Goal: Navigation & Orientation: Find specific page/section

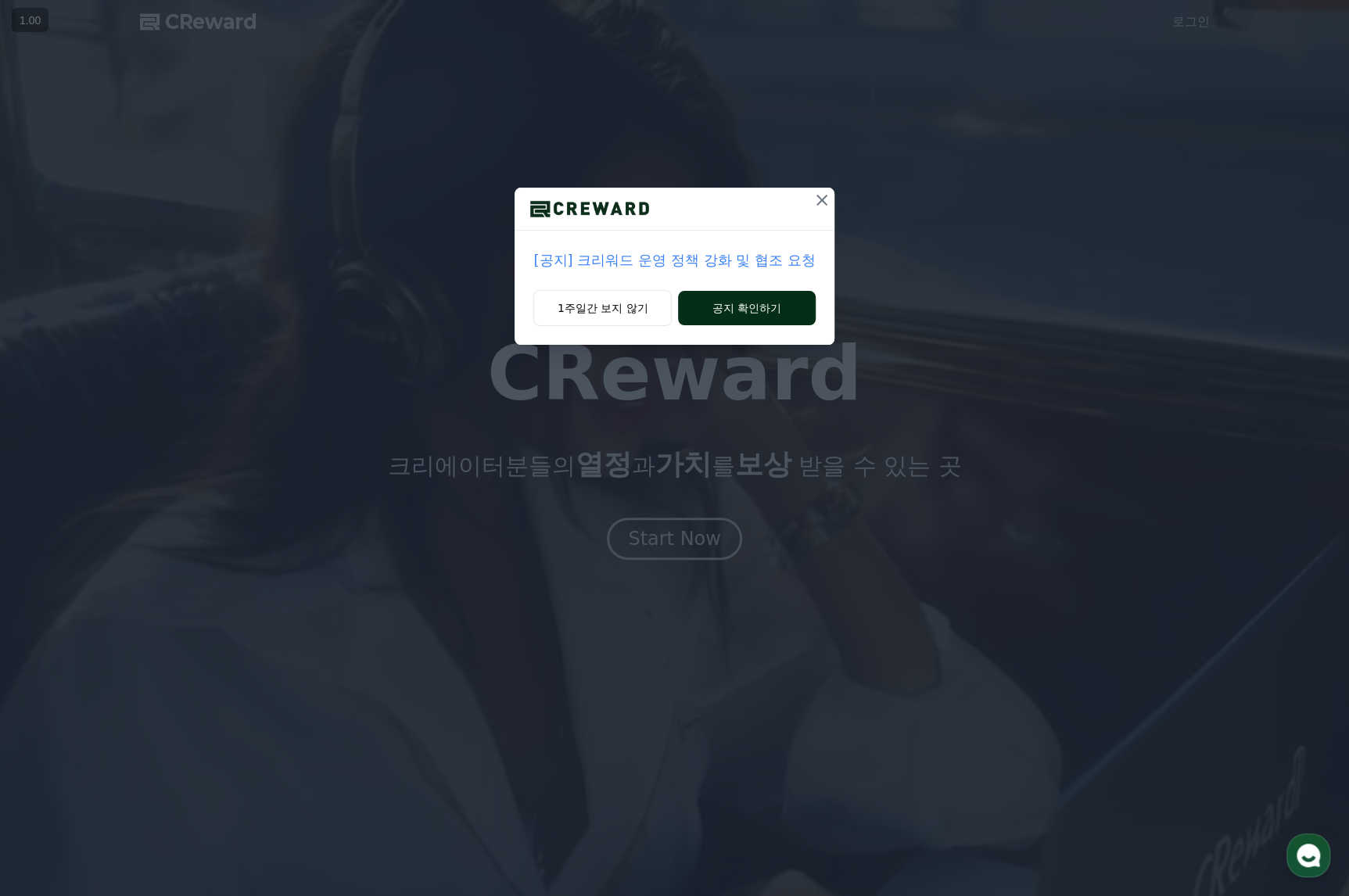
click at [751, 303] on button "공지 확인하기" at bounding box center [747, 308] width 137 height 35
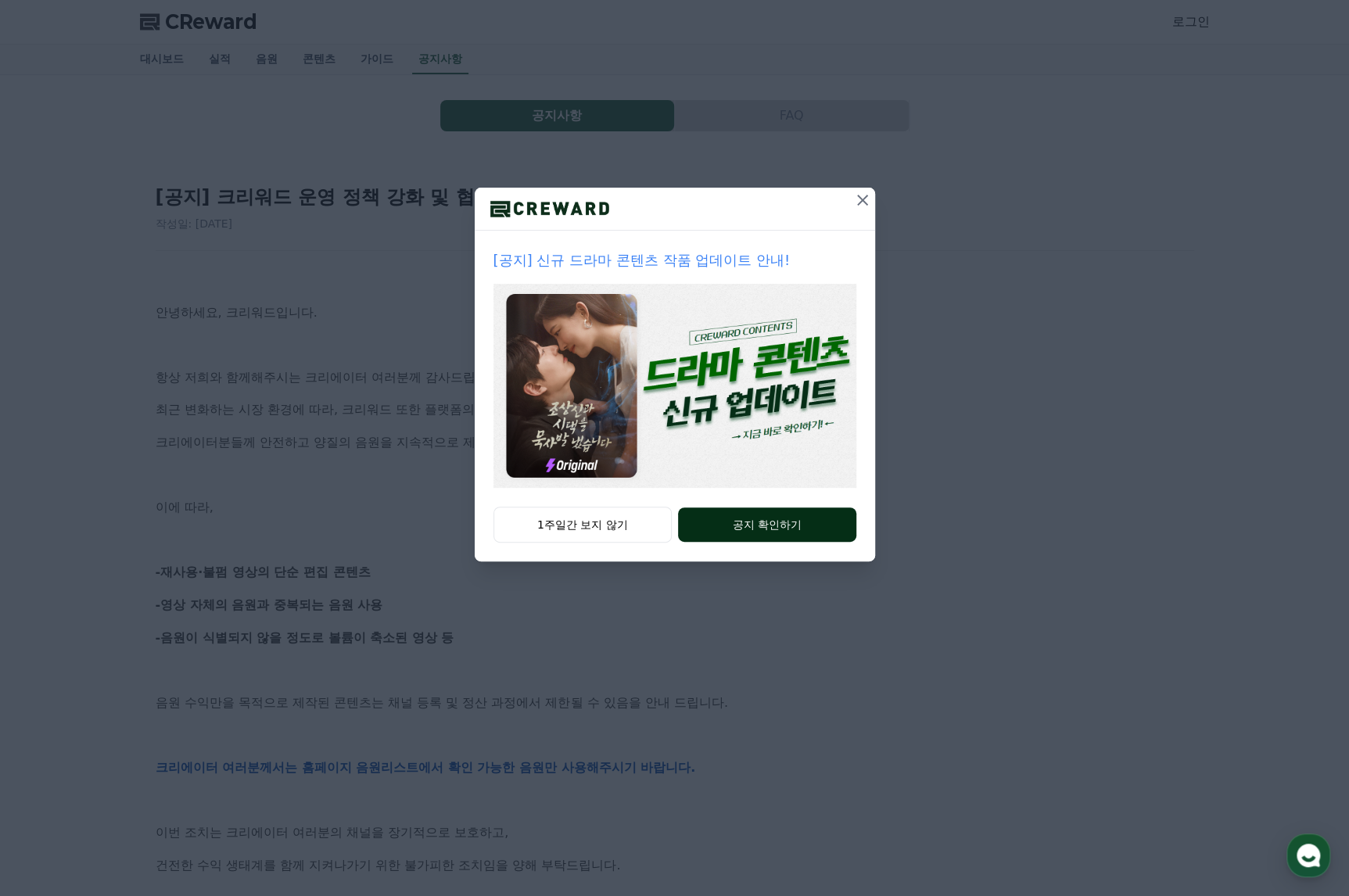
click at [754, 519] on button "공지 확인하기" at bounding box center [766, 525] width 177 height 35
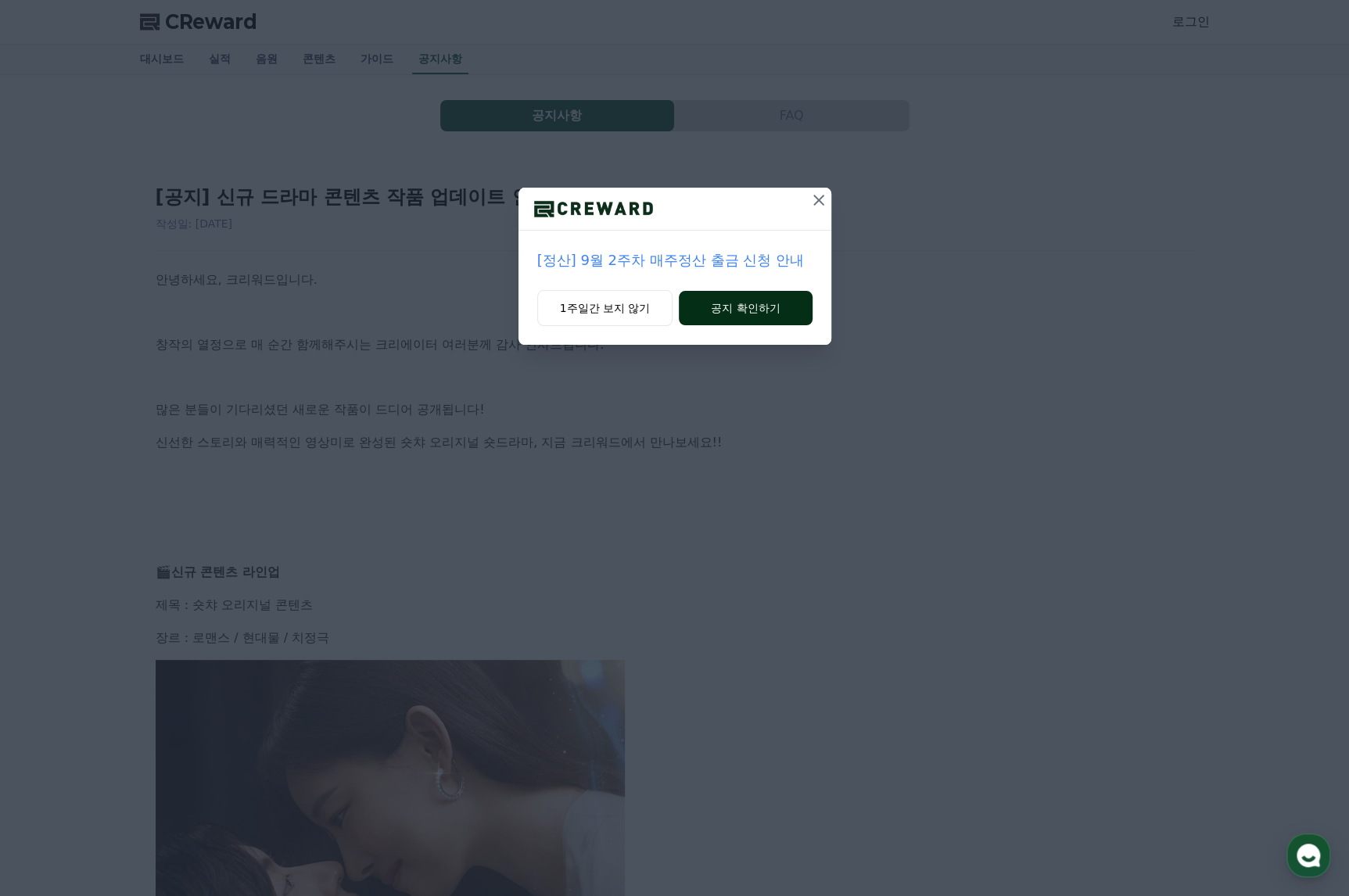
click at [762, 299] on button "공지 확인하기" at bounding box center [745, 308] width 133 height 35
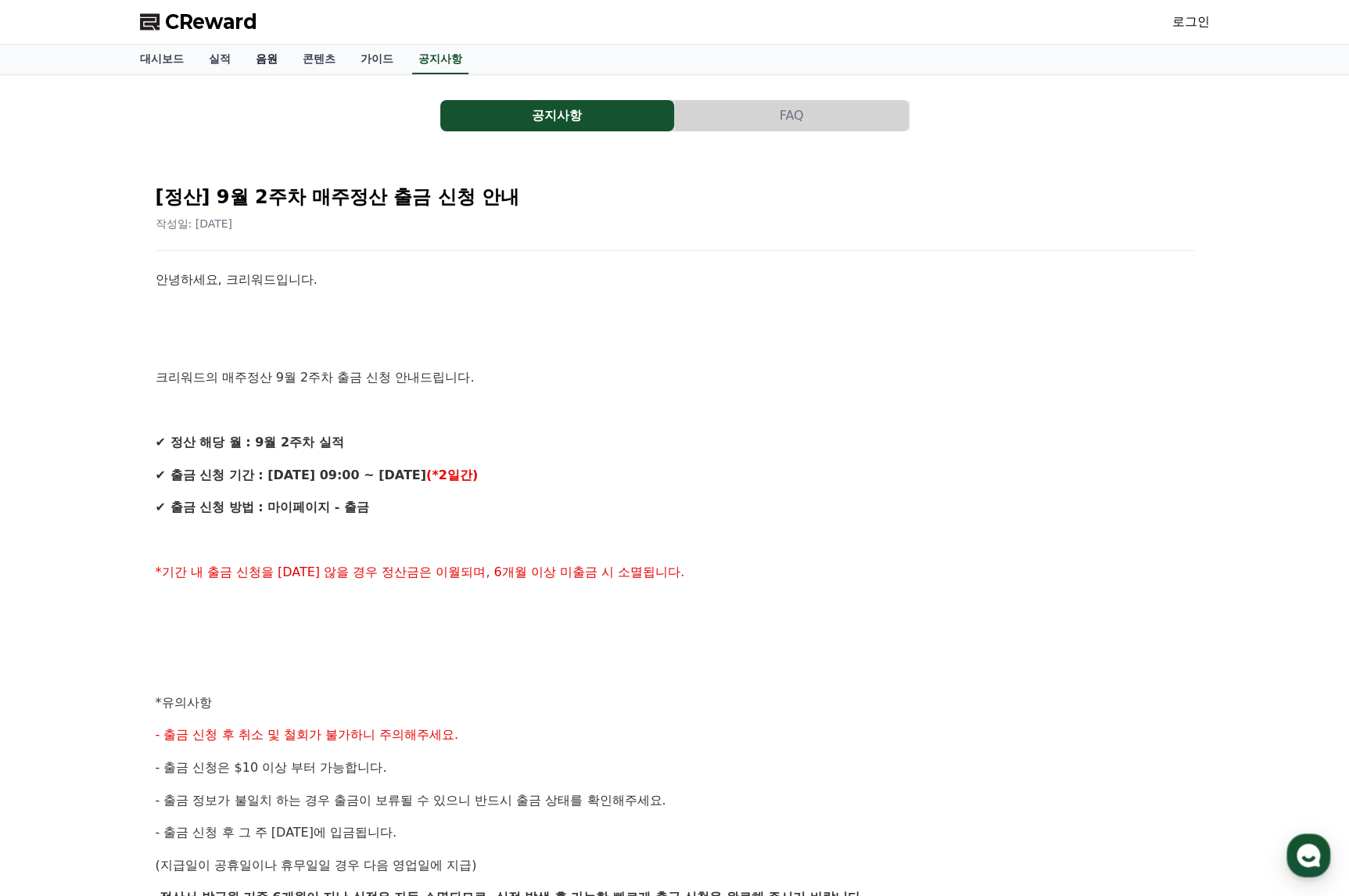
click at [266, 50] on link "음원" at bounding box center [266, 60] width 47 height 30
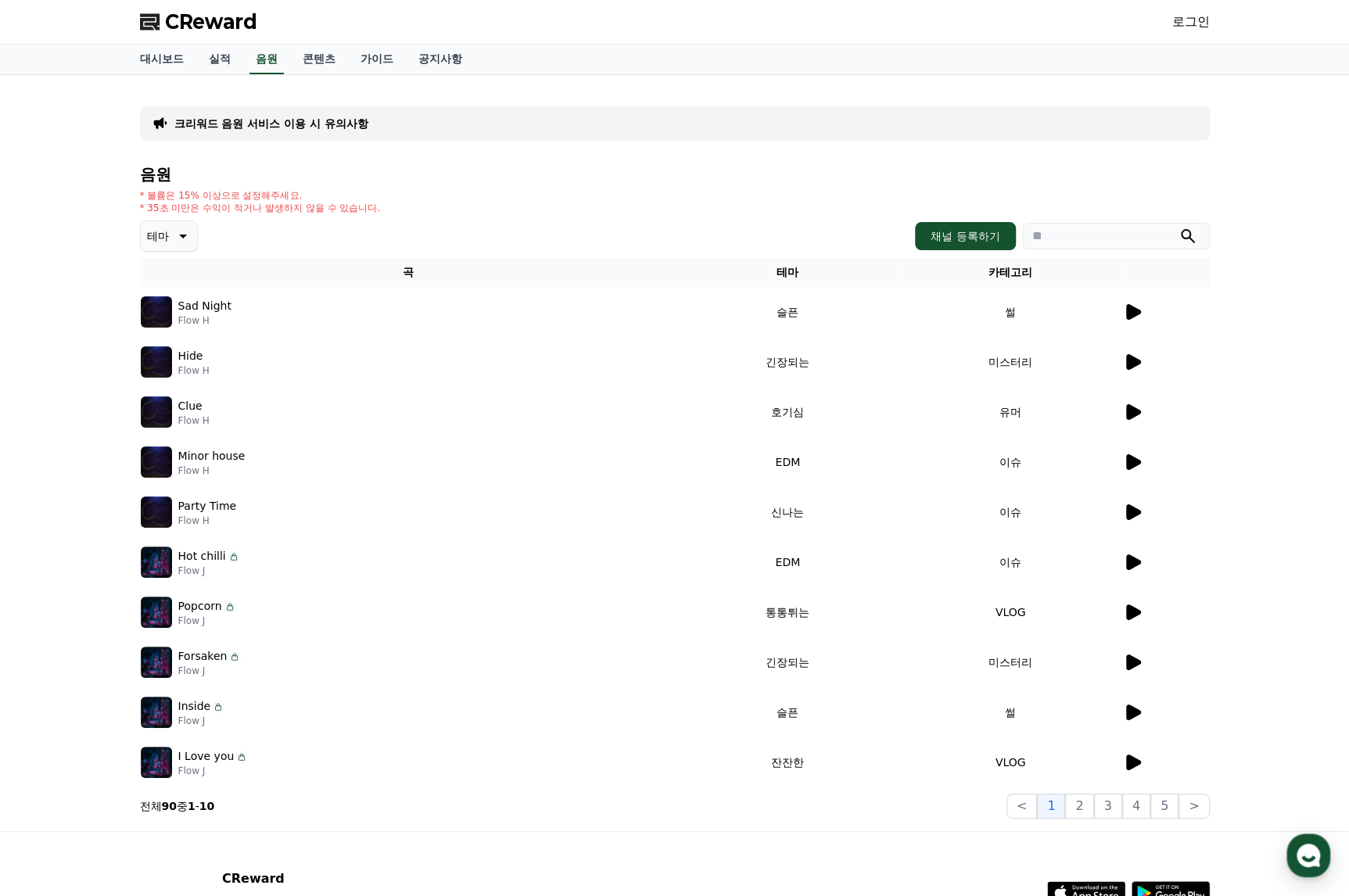
click at [1151, 304] on div at bounding box center [1165, 312] width 86 height 19
click at [1130, 310] on icon at bounding box center [1133, 312] width 15 height 16
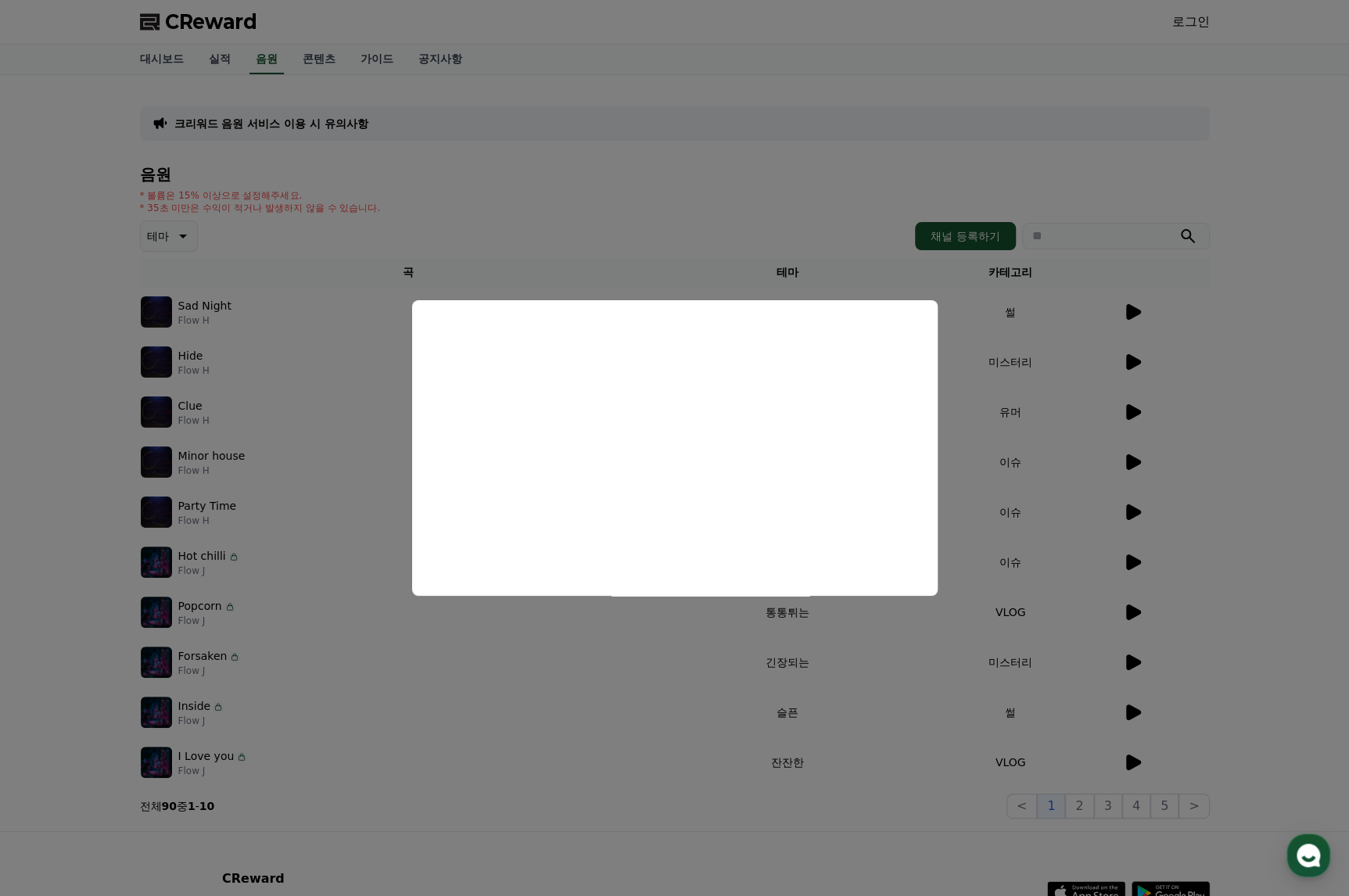
click at [1209, 359] on button "close modal" at bounding box center [674, 448] width 1349 height 896
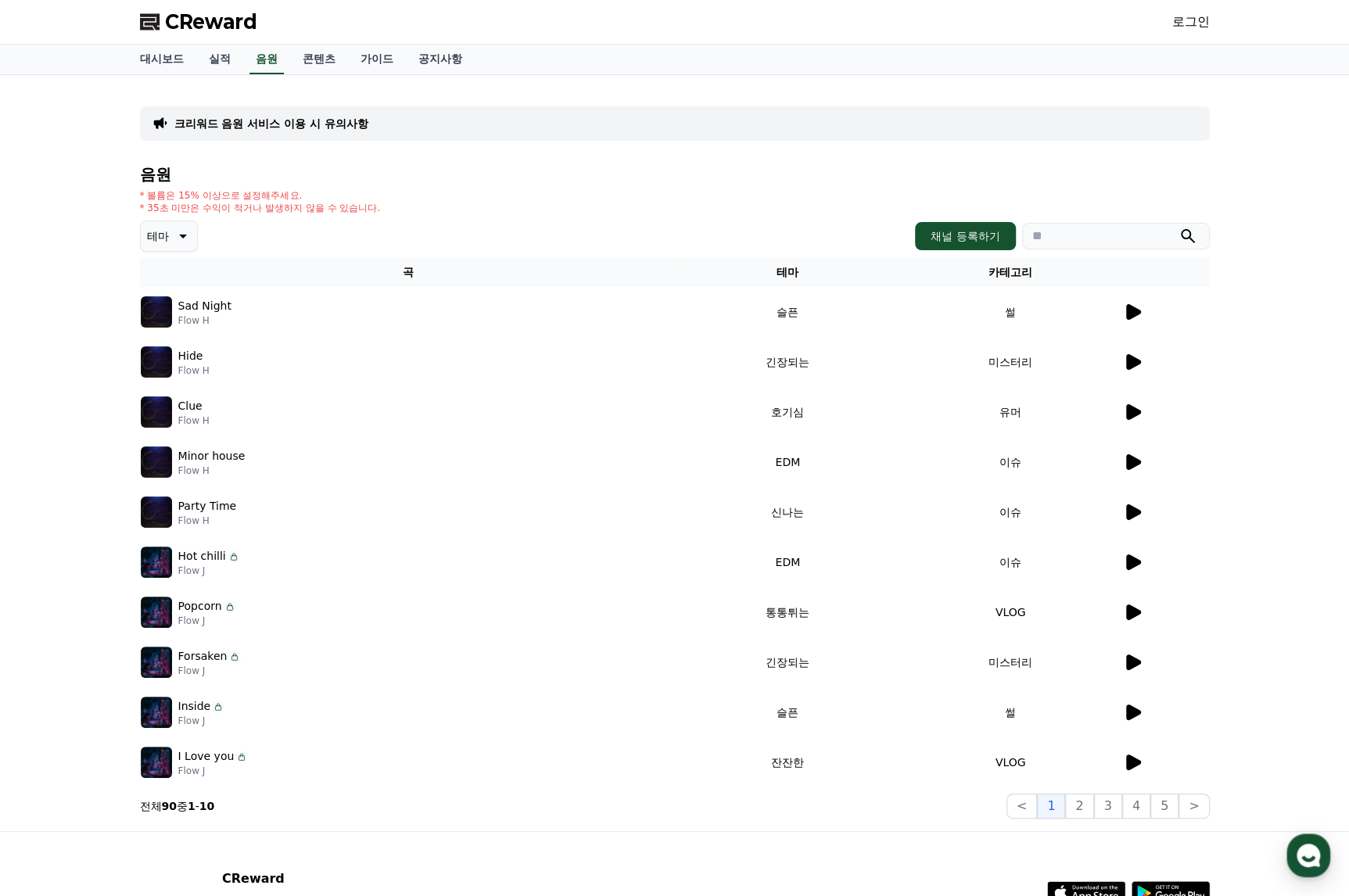
drag, startPoint x: 281, startPoint y: 18, endPoint x: 162, endPoint y: 31, distance: 119.7
click at [162, 31] on div "CReward 로그인" at bounding box center [675, 22] width 1095 height 44
copy span "CReward"
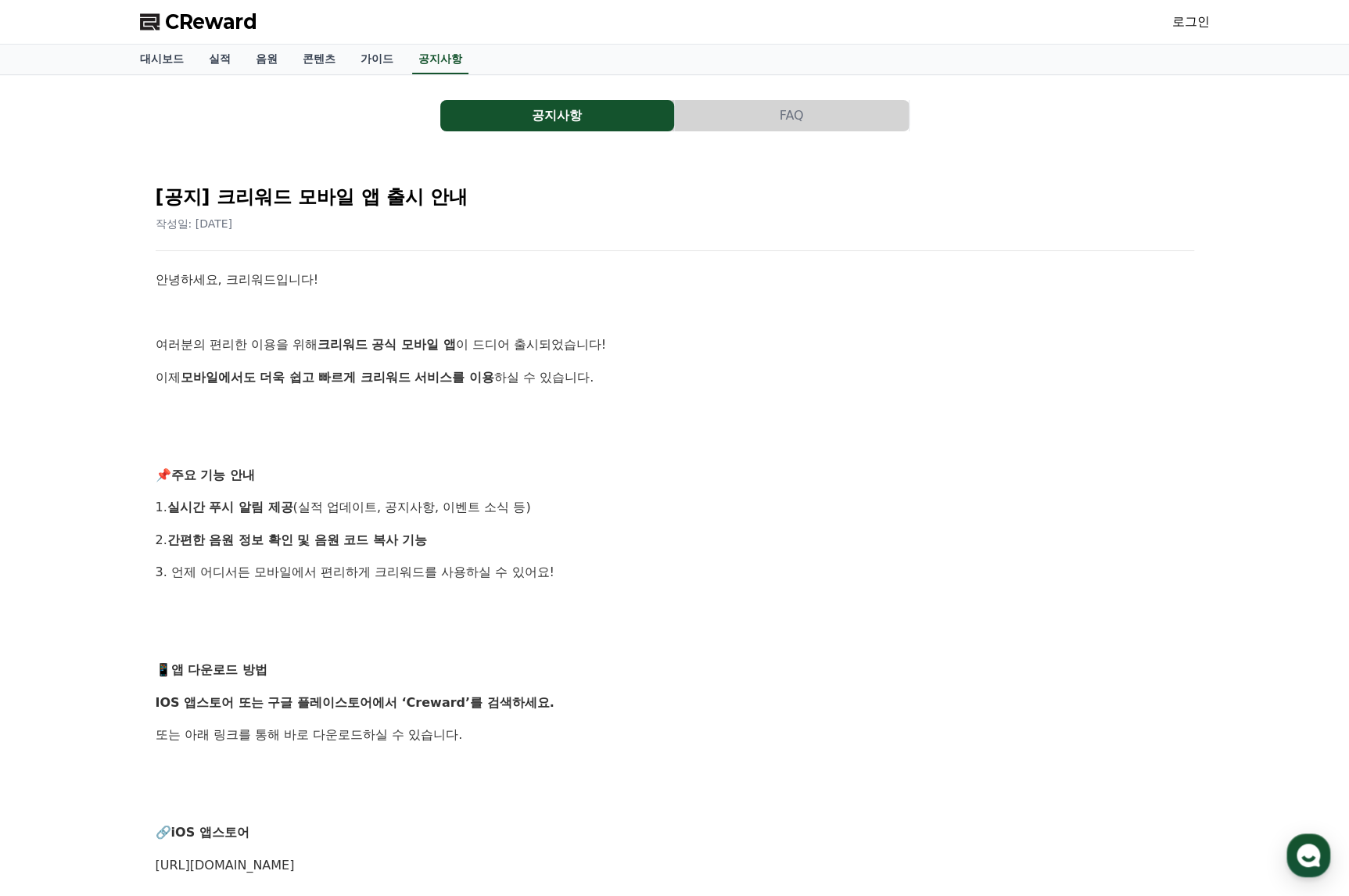
click at [1194, 23] on link "로그인" at bounding box center [1191, 22] width 38 height 19
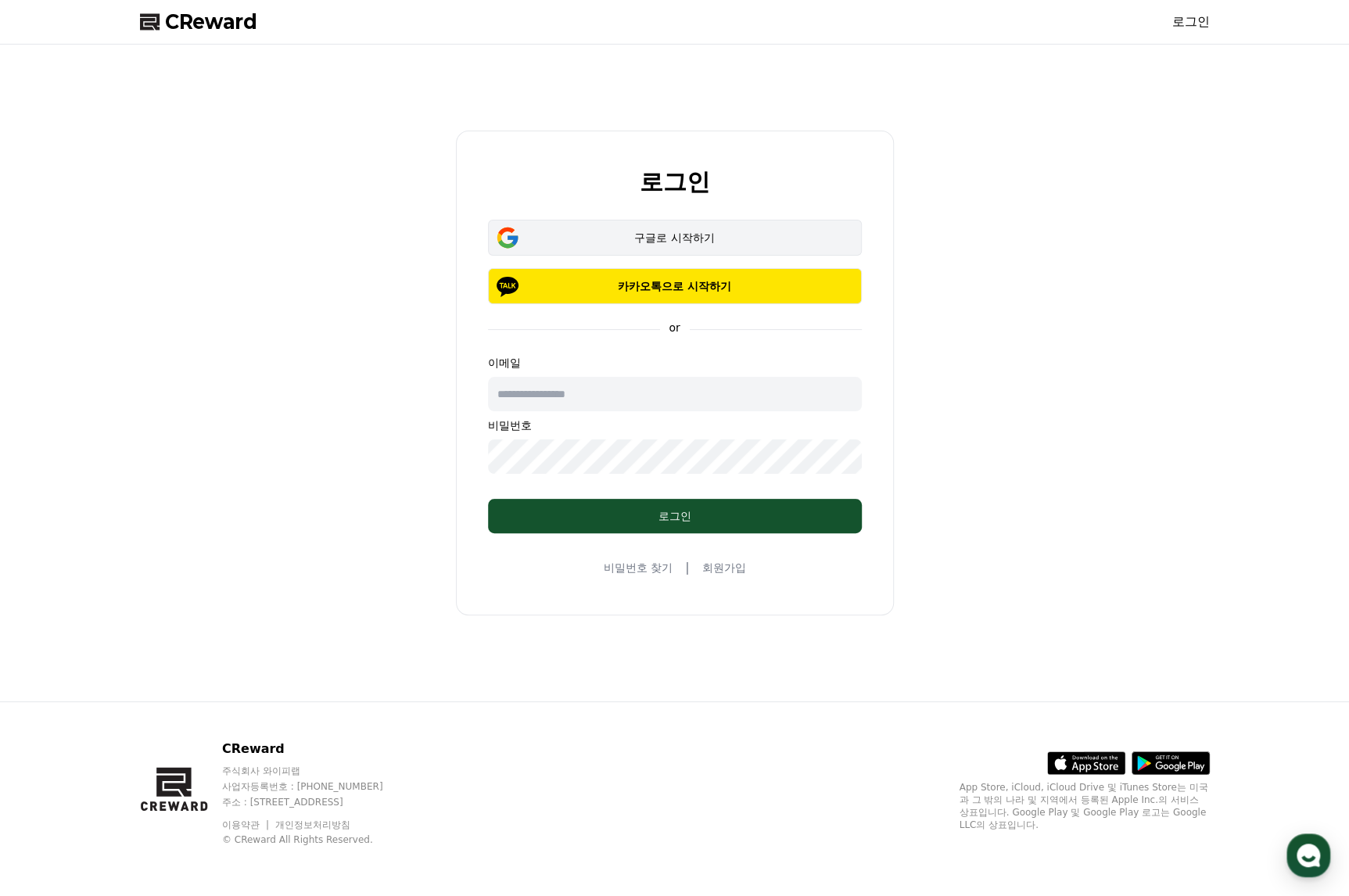
click at [709, 236] on div "구글로 시작하기" at bounding box center [675, 238] width 329 height 16
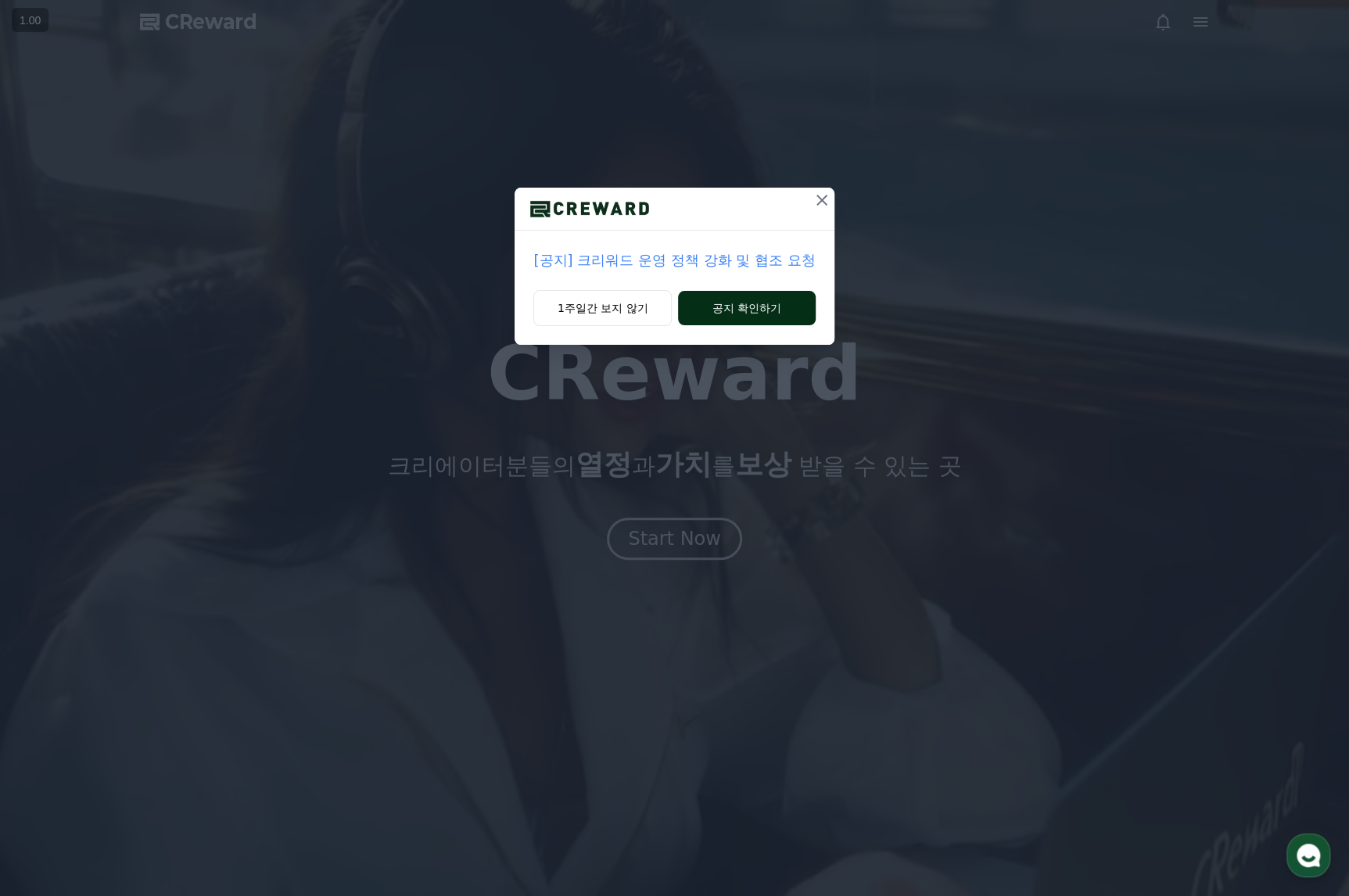
click at [748, 302] on button "공지 확인하기" at bounding box center [747, 308] width 137 height 35
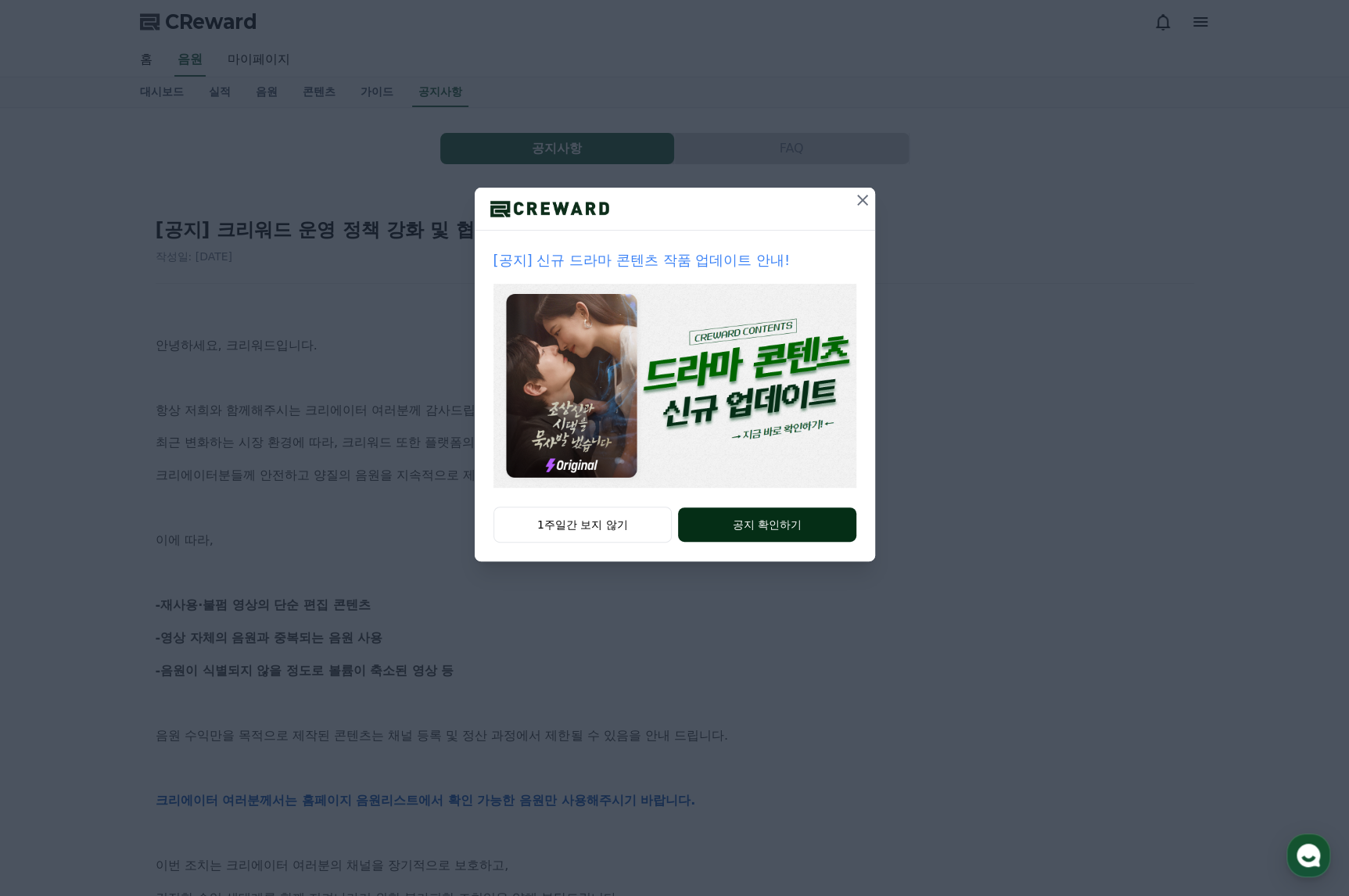
click at [746, 515] on button "공지 확인하기" at bounding box center [766, 525] width 177 height 35
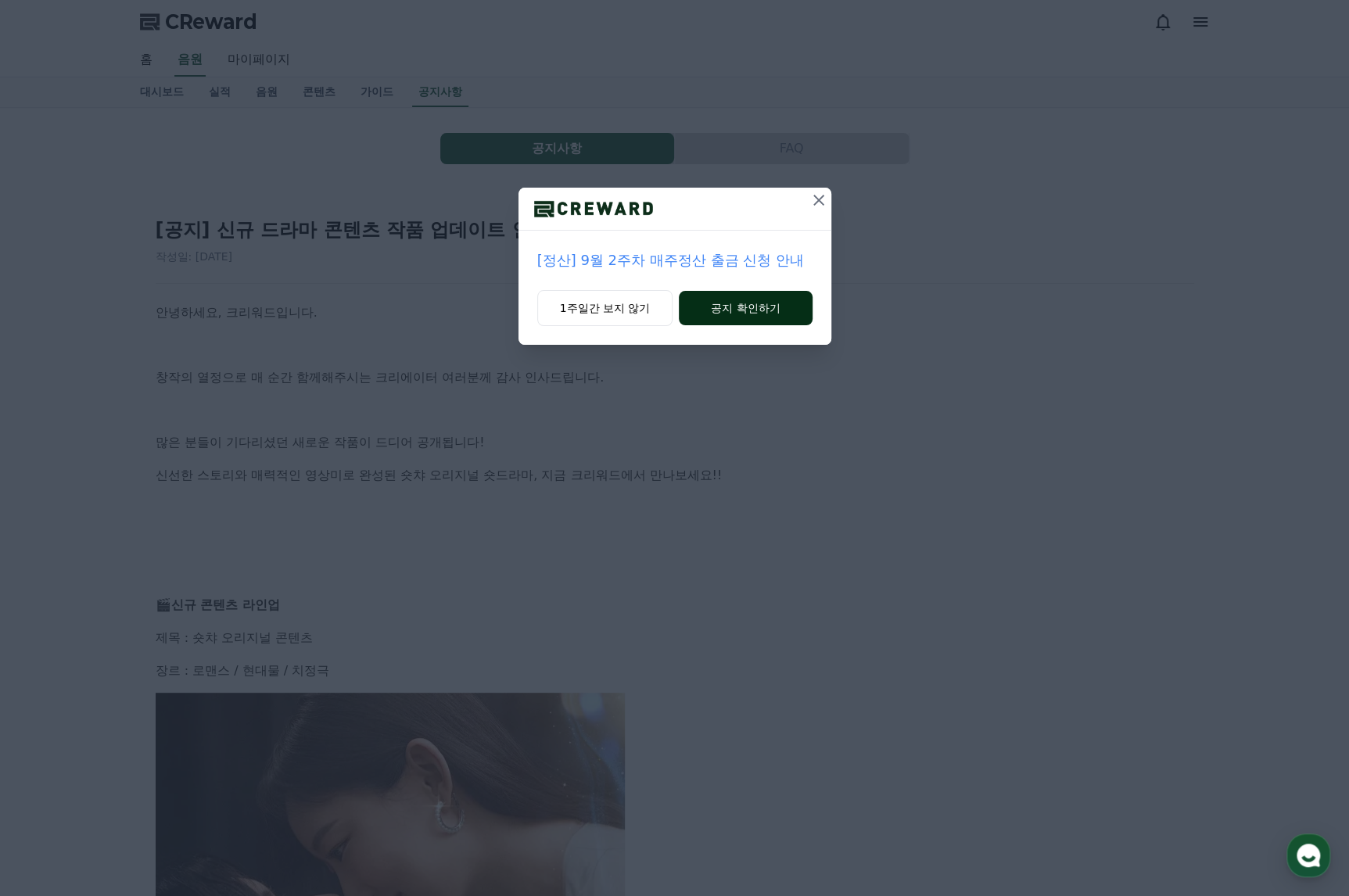
click at [746, 307] on button "공지 확인하기" at bounding box center [745, 308] width 133 height 35
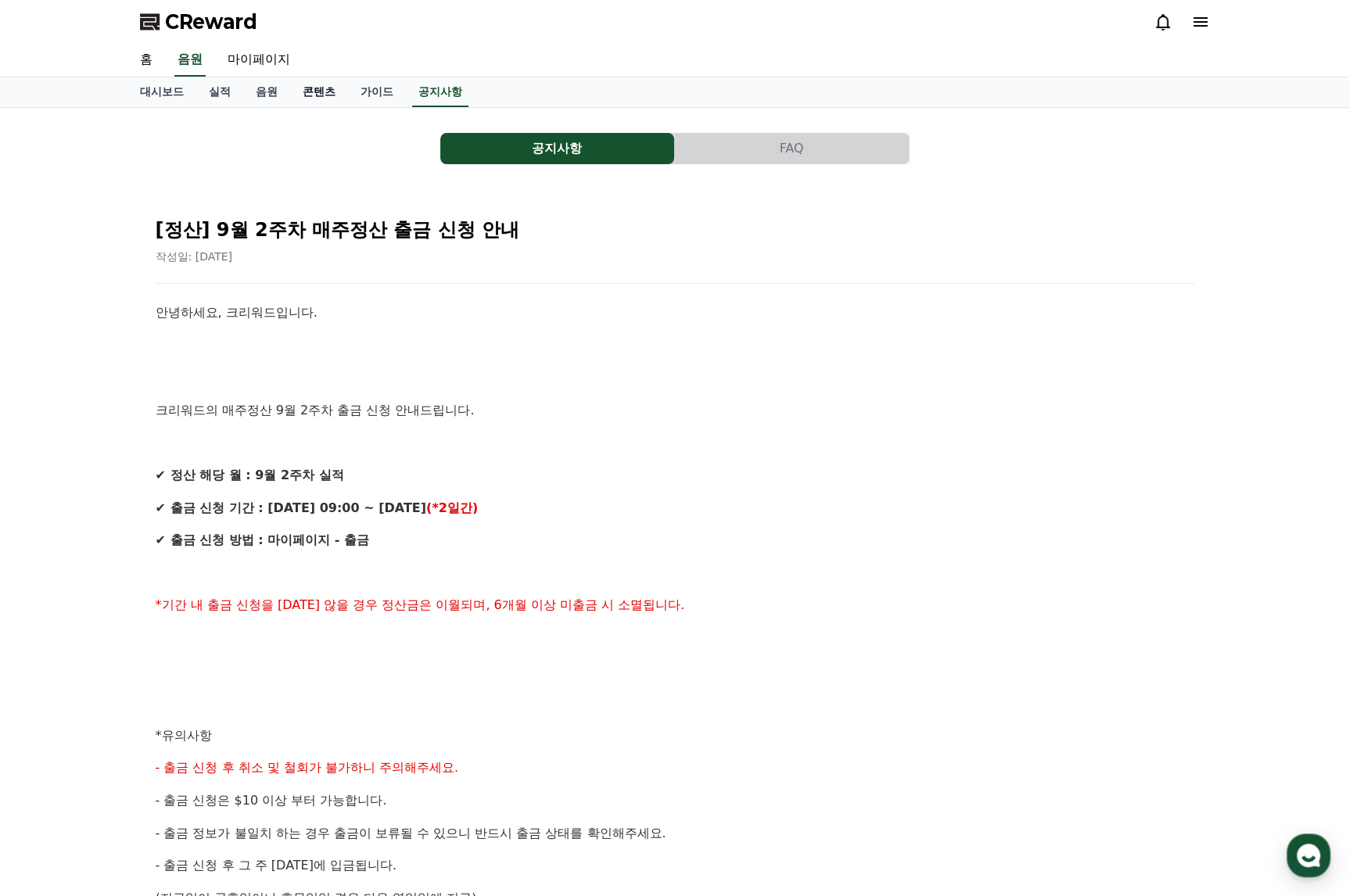
click at [319, 87] on link "콘텐츠" at bounding box center [319, 92] width 58 height 30
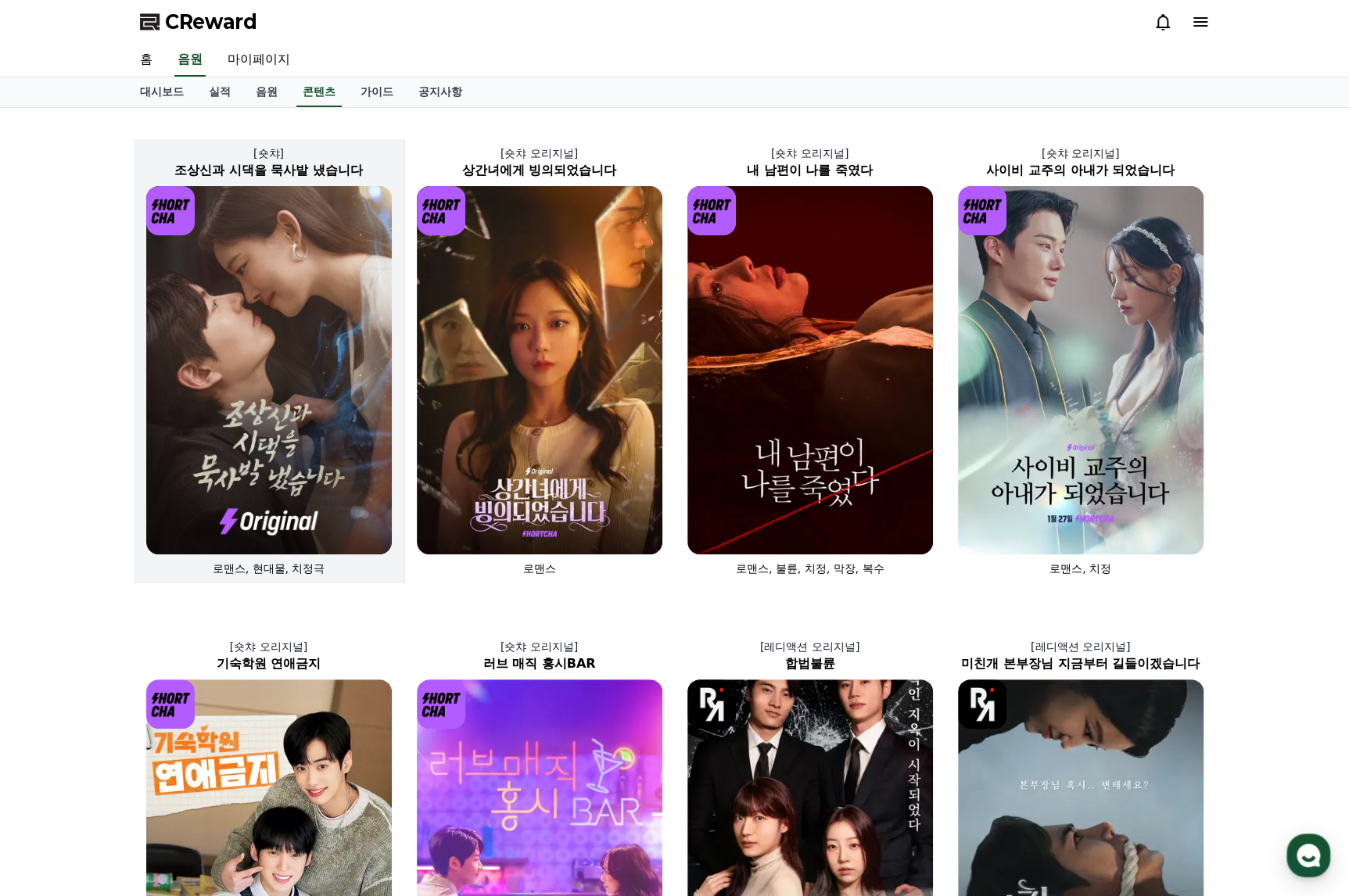
click at [285, 336] on img at bounding box center [268, 370] width 245 height 368
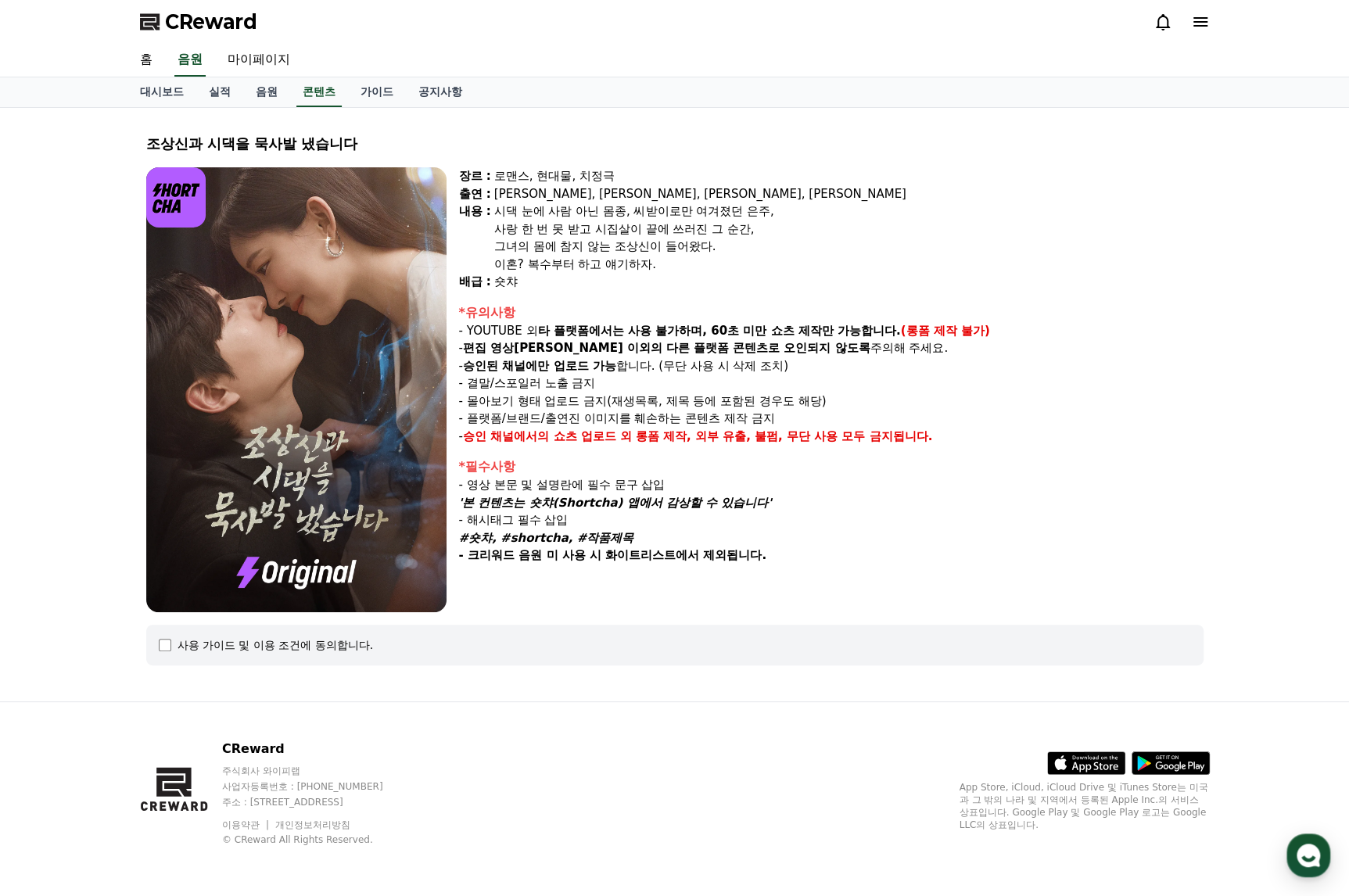
click at [338, 346] on img at bounding box center [296, 389] width 300 height 444
click at [1098, 463] on div "*필수사항" at bounding box center [831, 467] width 744 height 19
click at [1048, 506] on p "'본 컨텐츠는 숏챠(Shortcha) 앱에서 감상할 수 있습니다'" at bounding box center [831, 503] width 744 height 18
drag, startPoint x: 286, startPoint y: 33, endPoint x: 169, endPoint y: 28, distance: 117.1
click at [169, 28] on div "CReward" at bounding box center [675, 22] width 1095 height 44
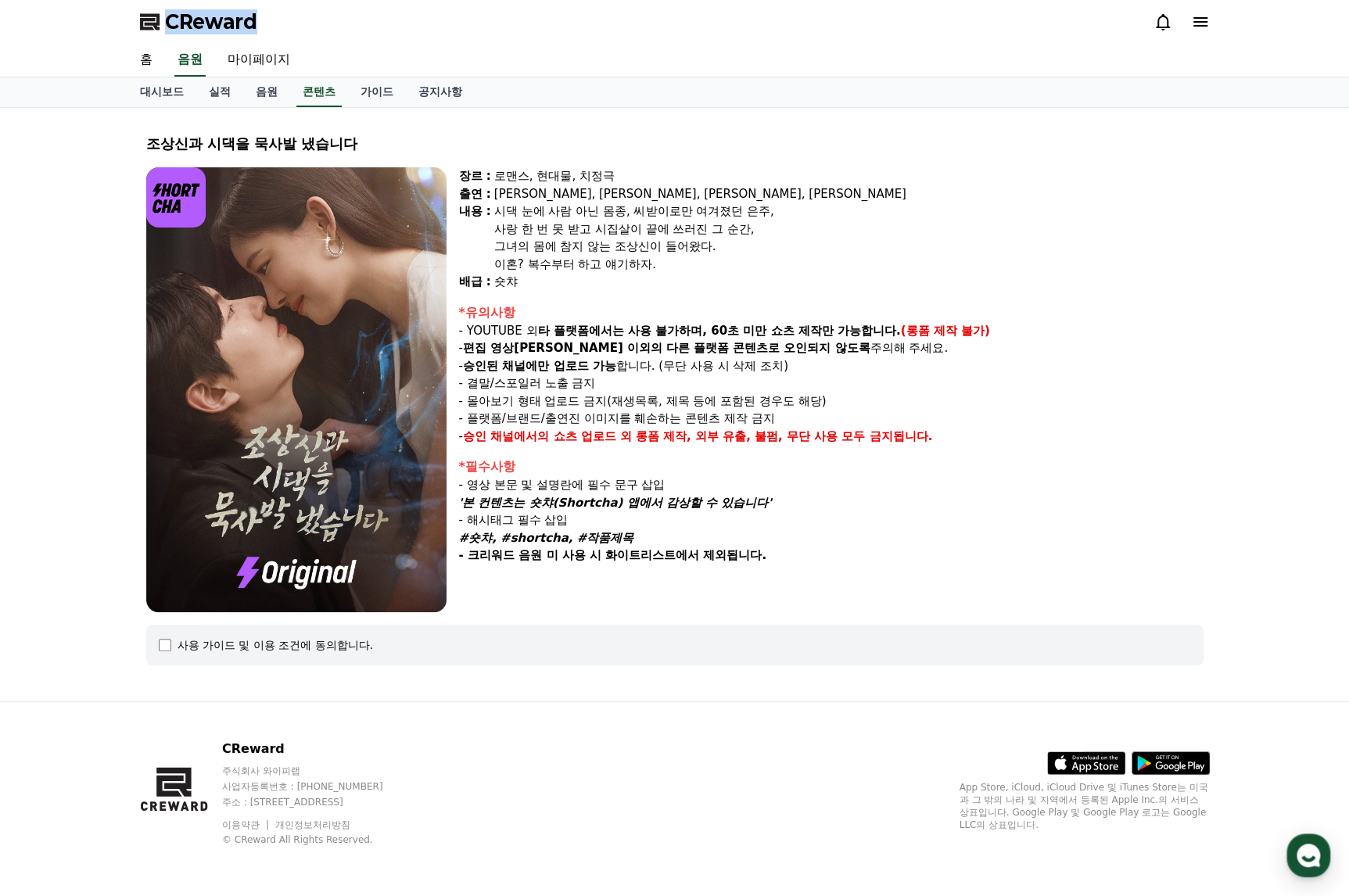
copy span "CReward"
click at [1152, 255] on div "이혼? 복수부터 하고 얘기하자." at bounding box center [849, 264] width 710 height 18
click at [386, 309] on img at bounding box center [296, 389] width 300 height 444
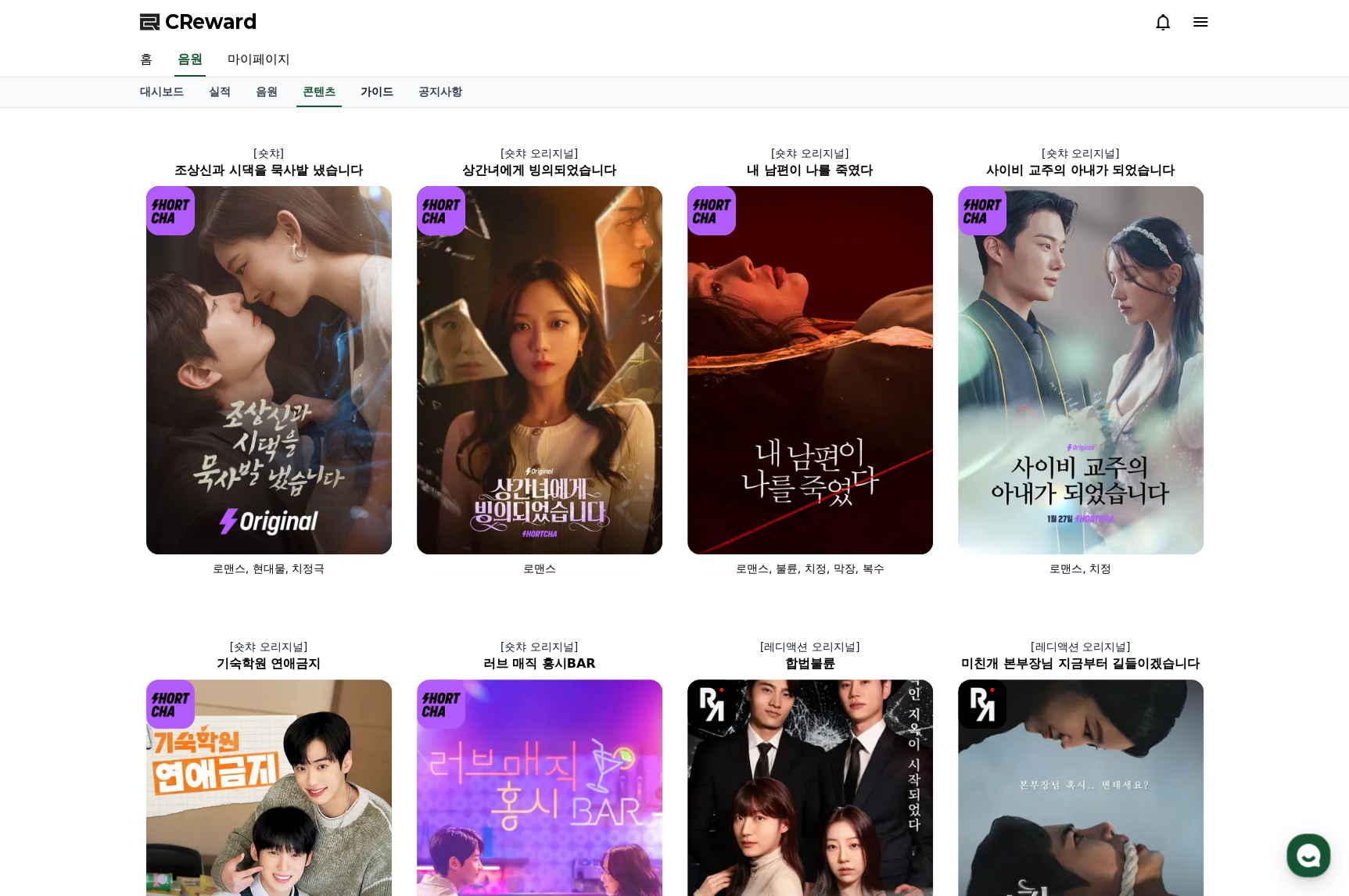
click at [378, 80] on link "가이드" at bounding box center [376, 92] width 58 height 30
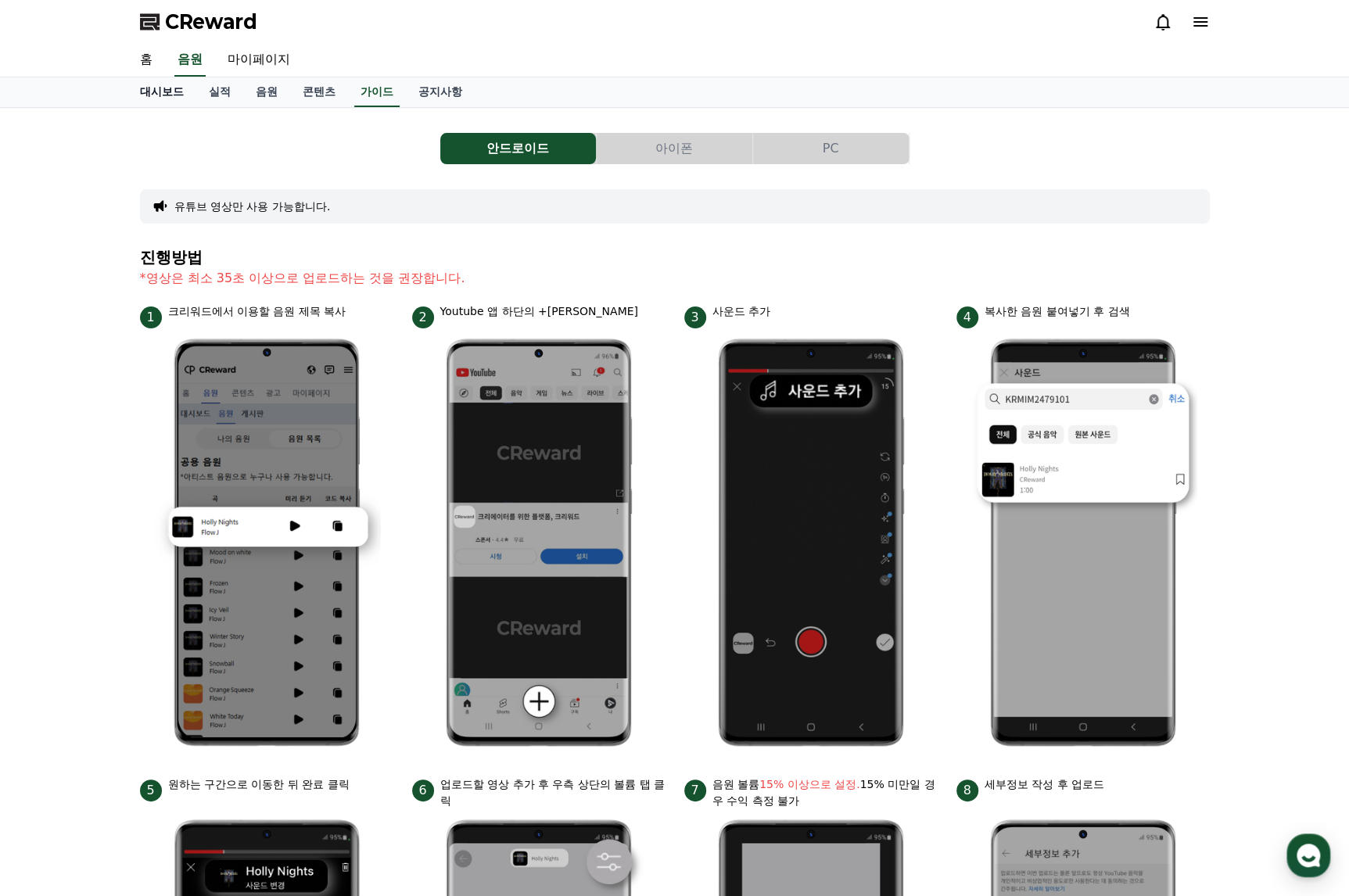
click at [159, 87] on link "대시보드" at bounding box center [162, 92] width 69 height 30
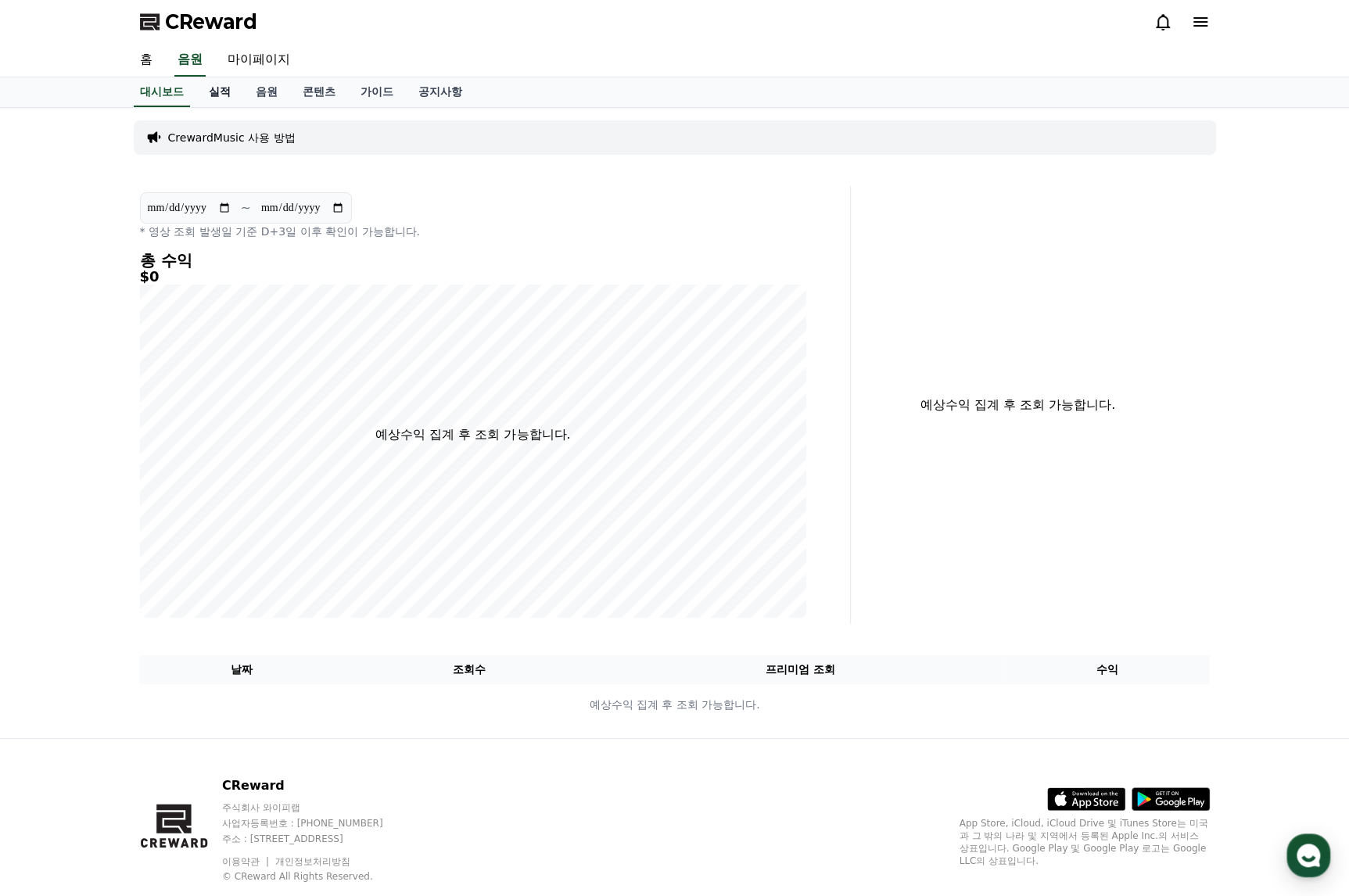
click at [214, 85] on link "실적" at bounding box center [220, 92] width 47 height 30
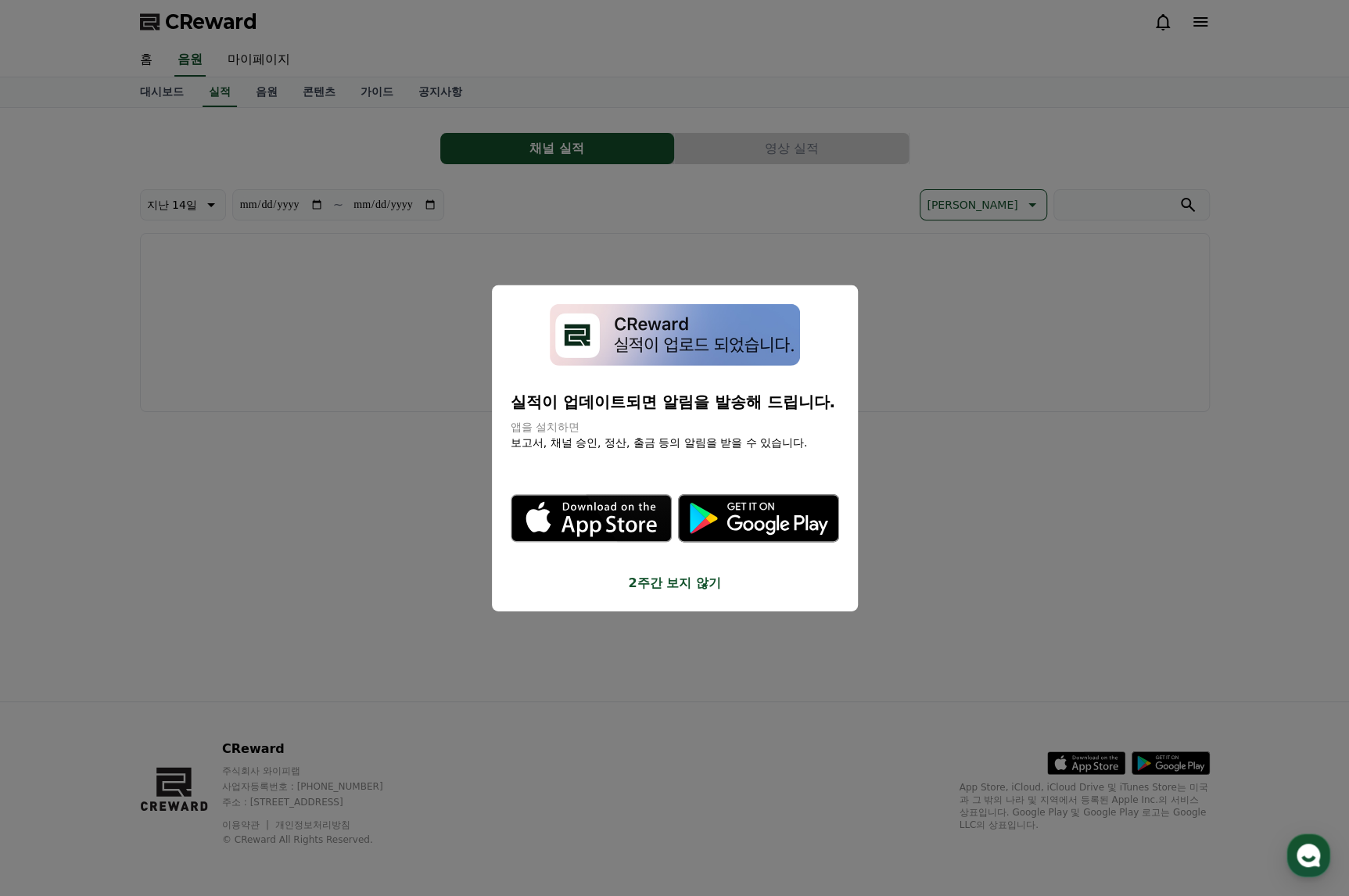
click at [685, 586] on button "2주간 보지 않기" at bounding box center [675, 582] width 329 height 19
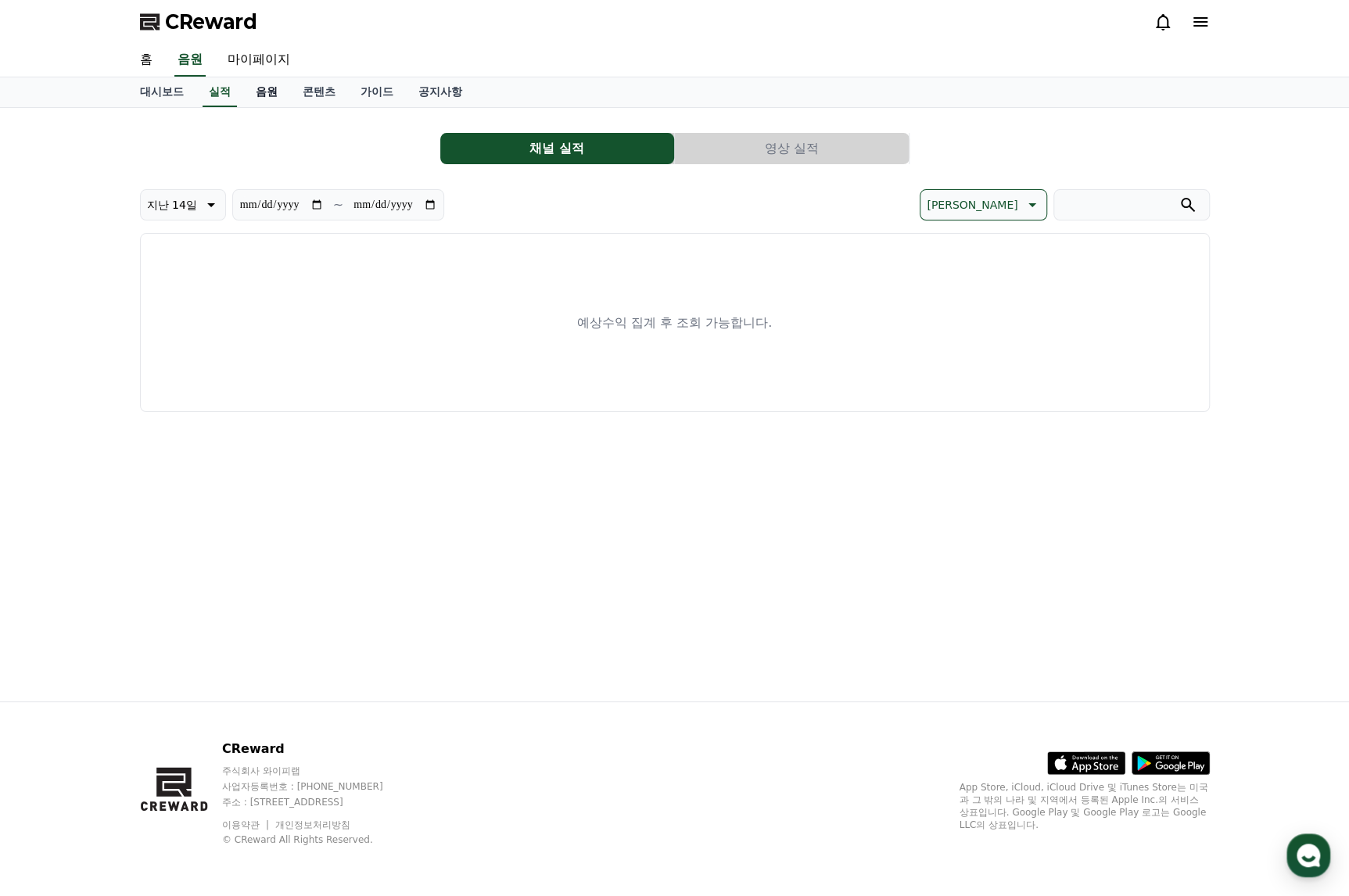
click at [269, 87] on link "음원" at bounding box center [266, 92] width 47 height 30
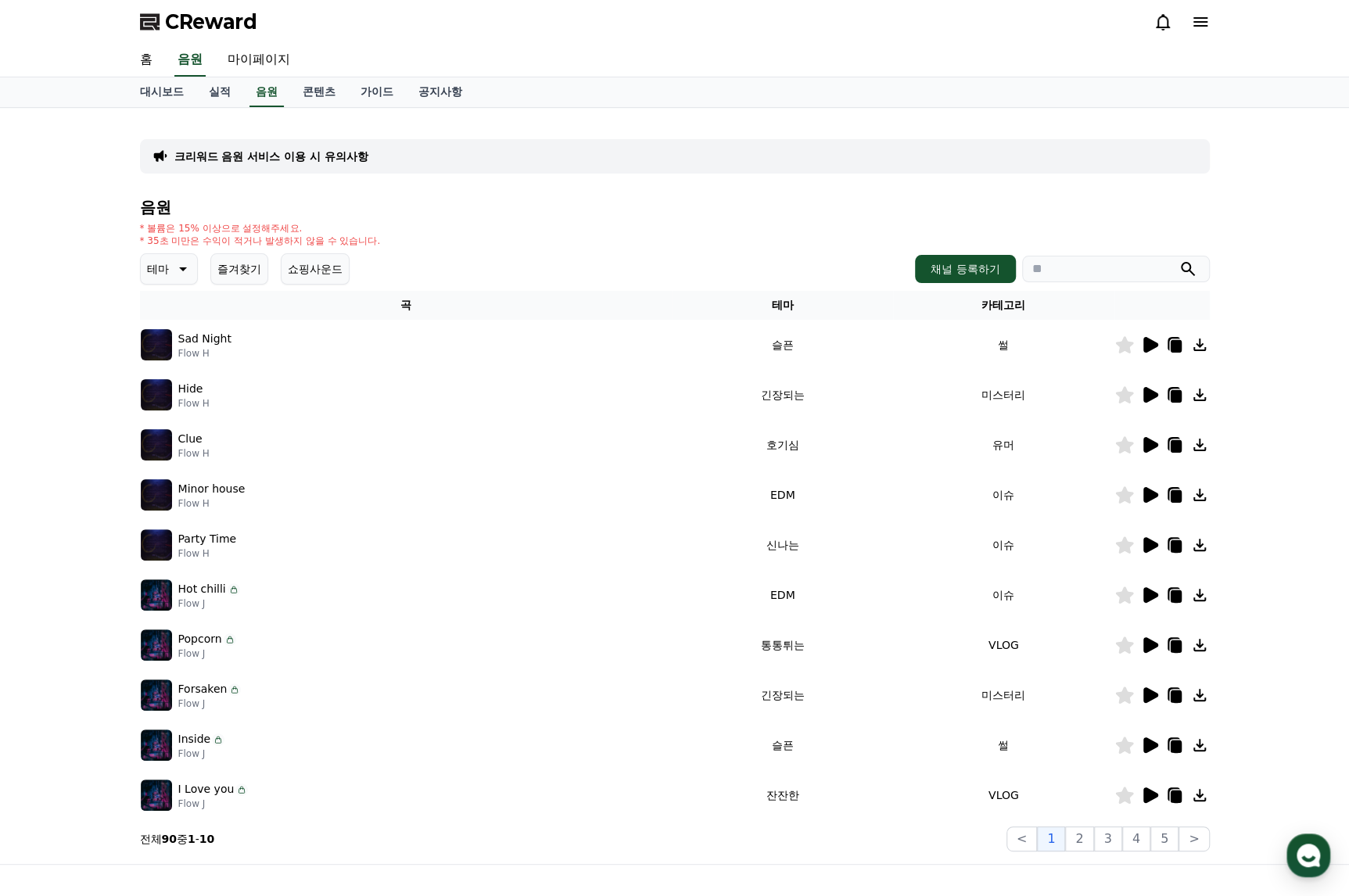
click at [1104, 262] on input "search" at bounding box center [1116, 269] width 188 height 27
click at [638, 225] on div "* 볼륨은 15% 이상으로 설정해주세요. * 35초 미만은 수익이 적거나 발생하지 않을 수 있습니다." at bounding box center [675, 235] width 1070 height 25
click at [318, 87] on link "콘텐츠" at bounding box center [319, 92] width 58 height 30
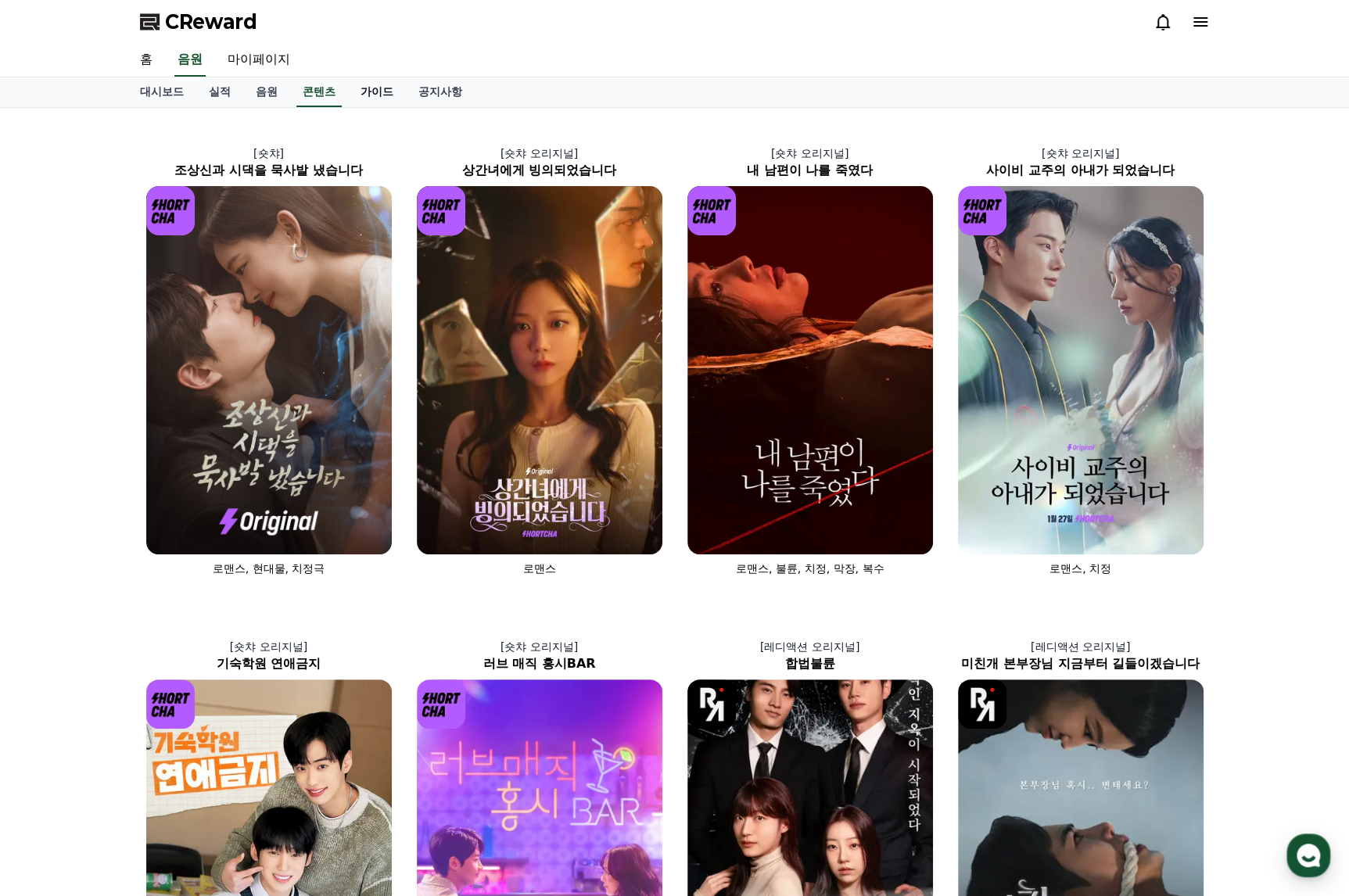
click at [390, 94] on link "가이드" at bounding box center [376, 92] width 58 height 30
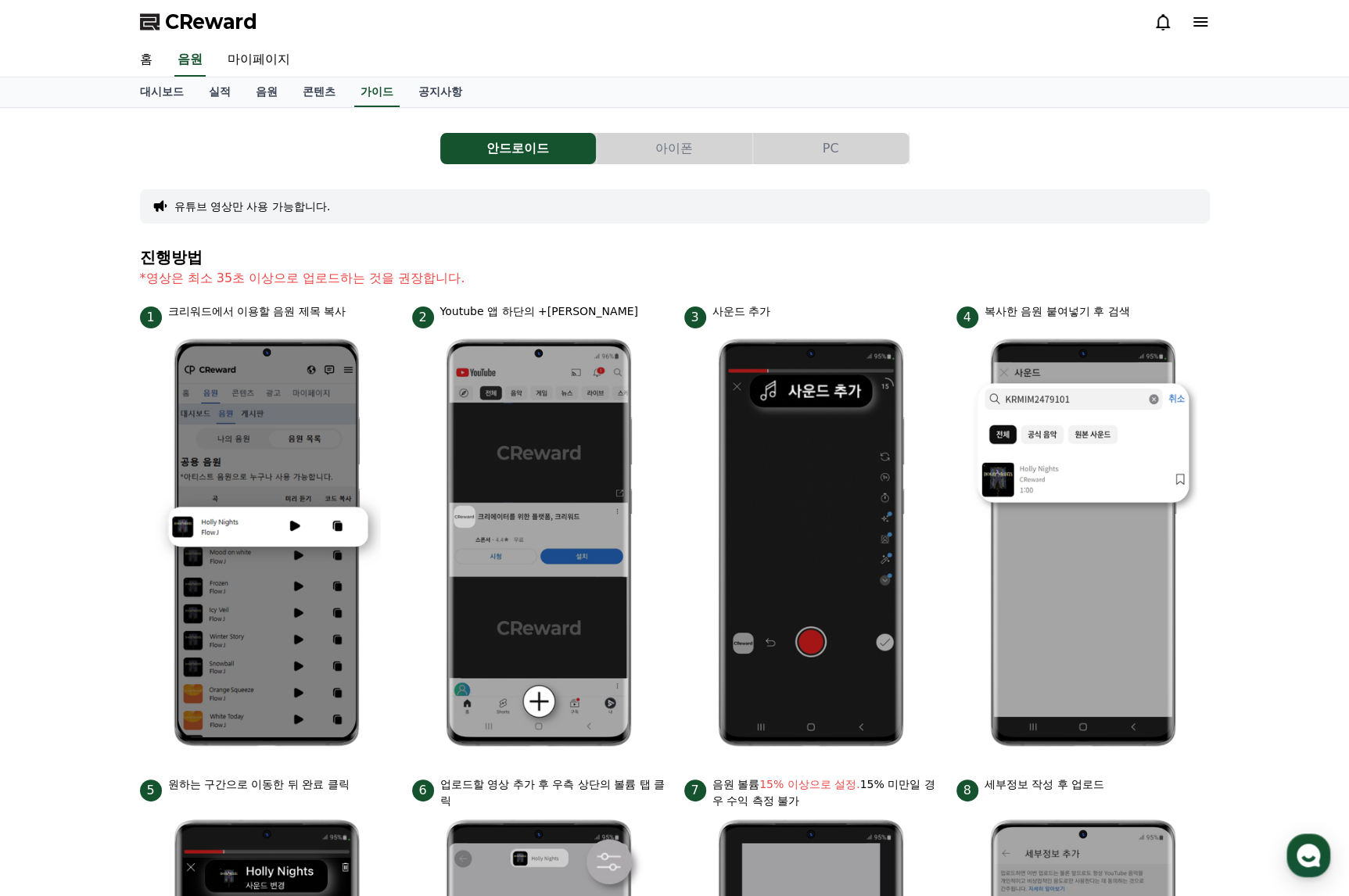
click at [1266, 229] on div "안드로이드 아이폰 PC 유튜브 영상만 사용 가능합니다. 진행방법 *영상은 최소 35초 이상으로 업로드하는 것을 권장합니다. 1 크리워드에서 이…" at bounding box center [674, 679] width 1349 height 1143
click at [454, 246] on div "안드로이드 아이폰 PC 유튜브 영상만 사용 가능합니다. 진행방법 *영상은 최소 35초 이상으로 업로드하는 것을 권장합니다. 1 크리워드에서 이…" at bounding box center [675, 679] width 1070 height 1117
click at [840, 143] on button "PC" at bounding box center [830, 149] width 155 height 32
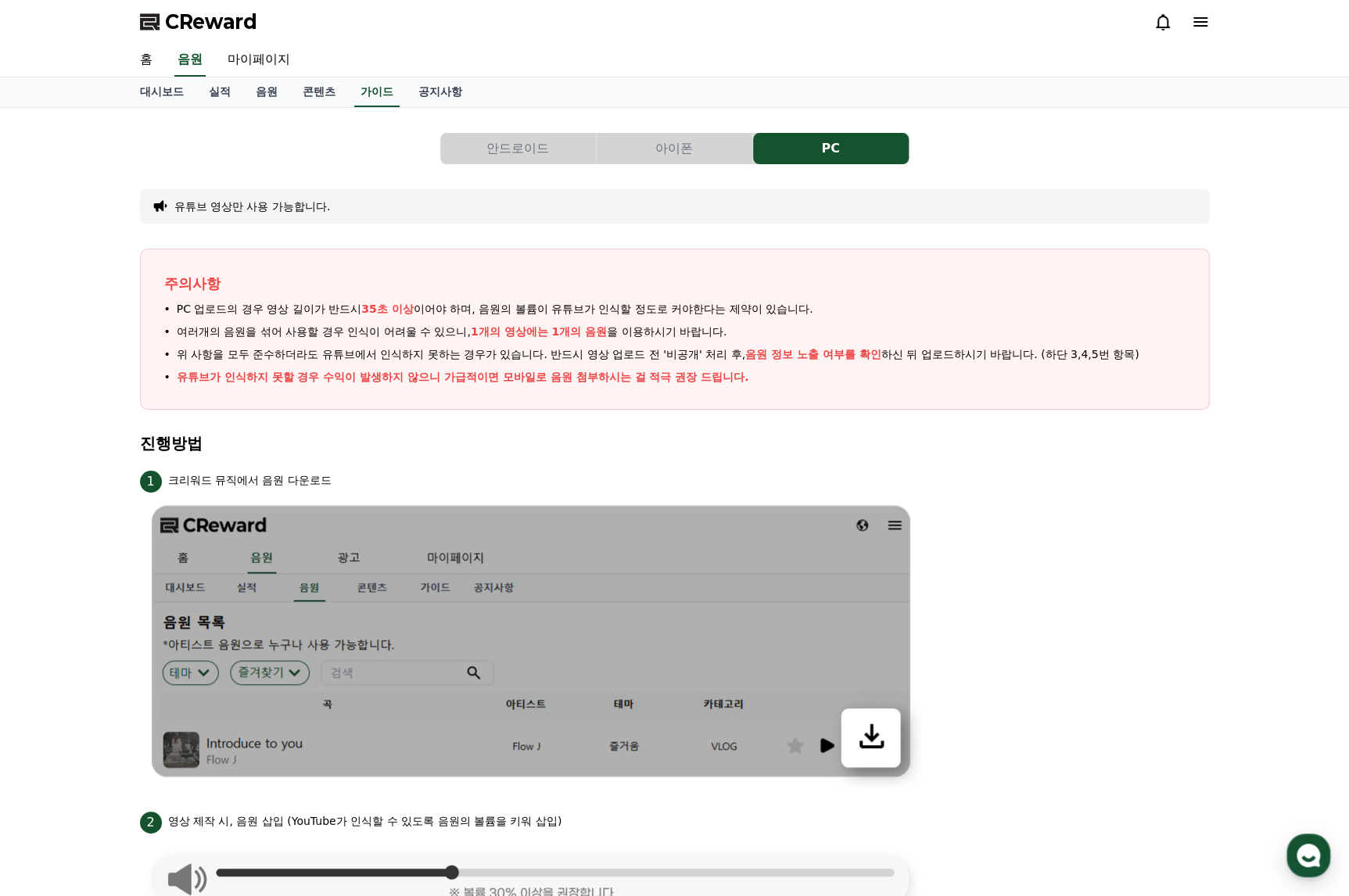
click at [521, 143] on button "안드로이드" at bounding box center [517, 149] width 155 height 32
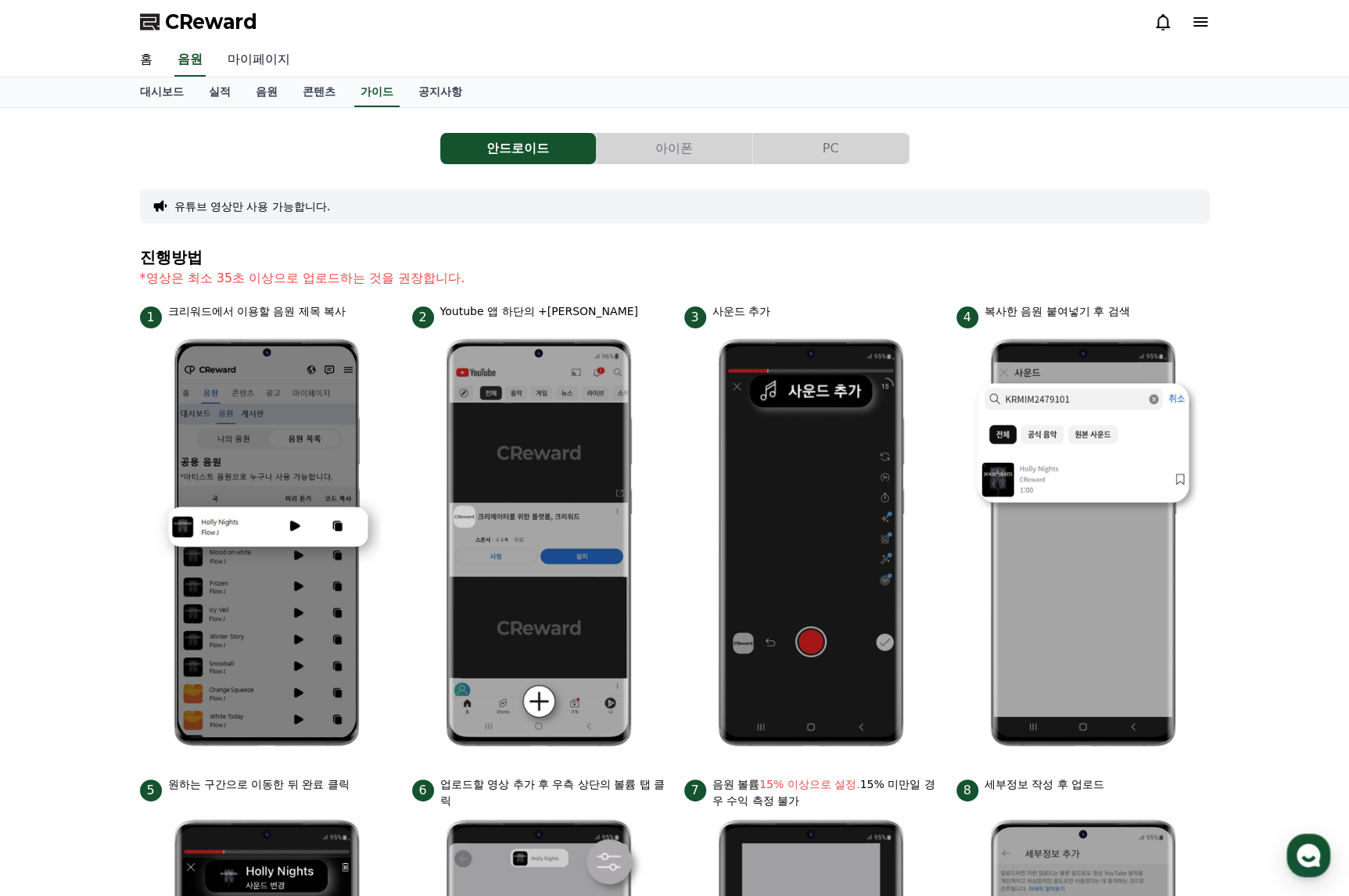
click at [248, 51] on link "마이페이지" at bounding box center [259, 61] width 88 height 33
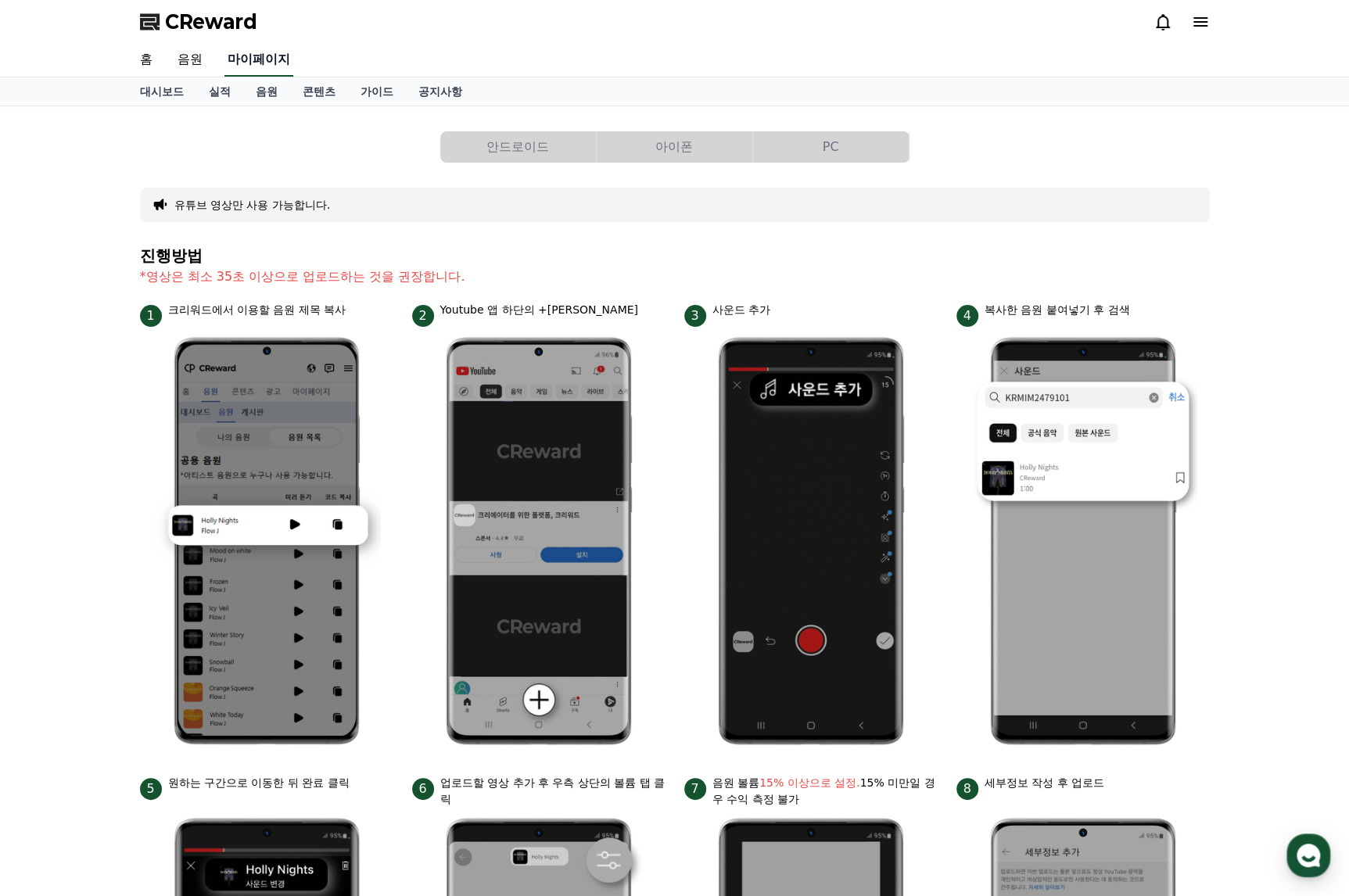
select select "**********"
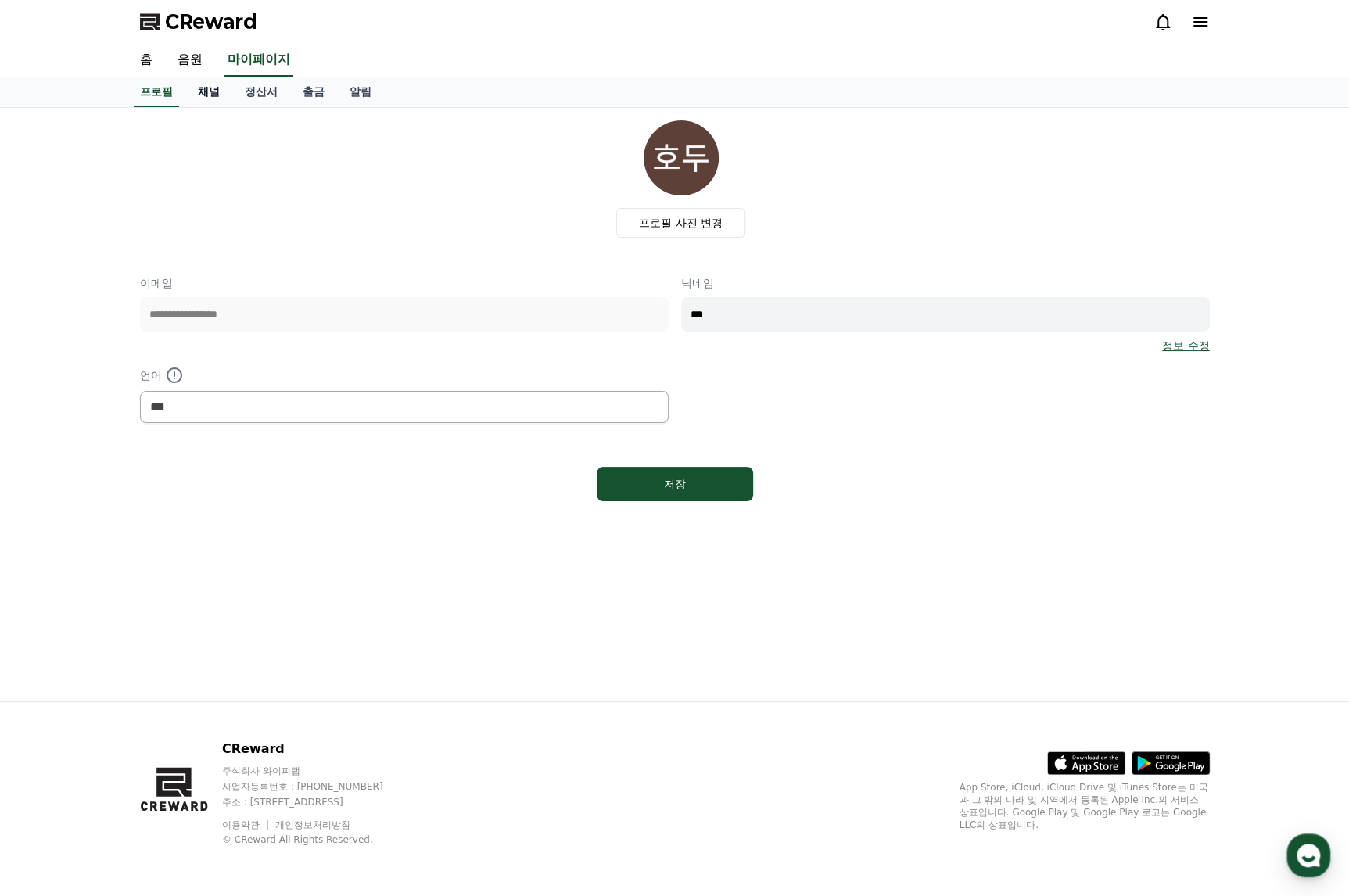
click at [211, 90] on link "채널" at bounding box center [209, 92] width 47 height 30
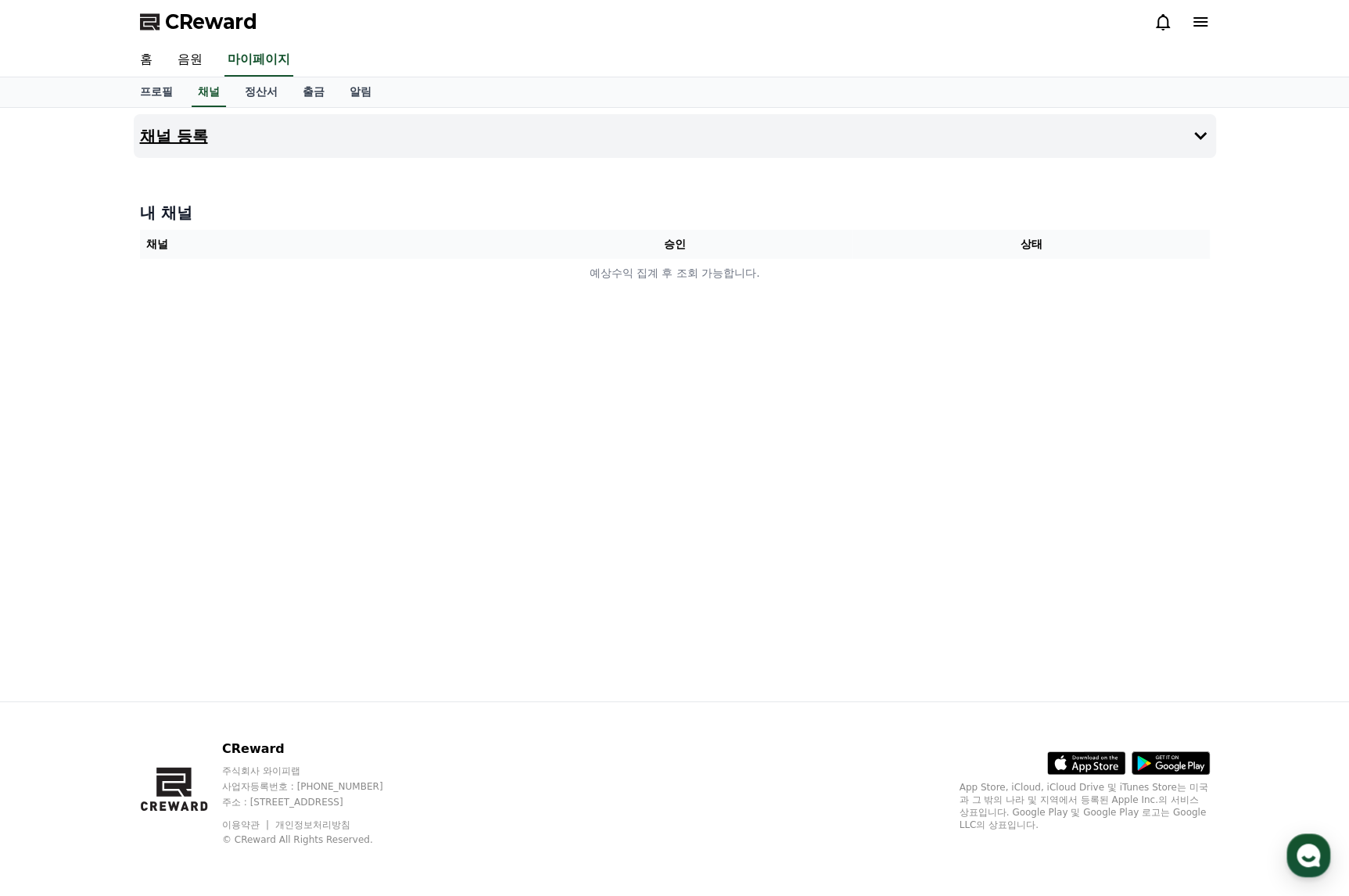
click at [189, 132] on h4 "채널 등록" at bounding box center [174, 136] width 68 height 17
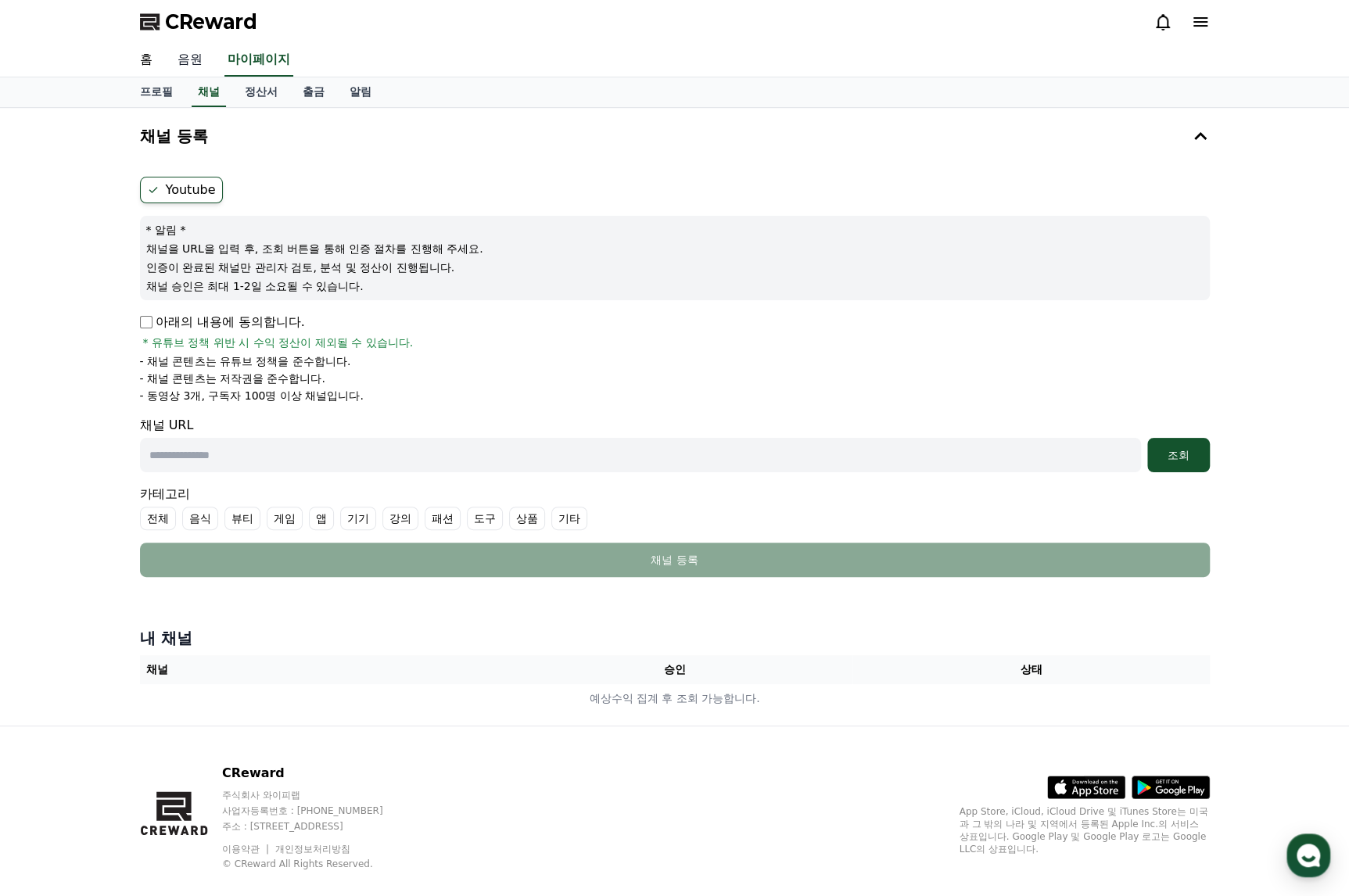
click at [180, 58] on link "음원" at bounding box center [189, 61] width 50 height 33
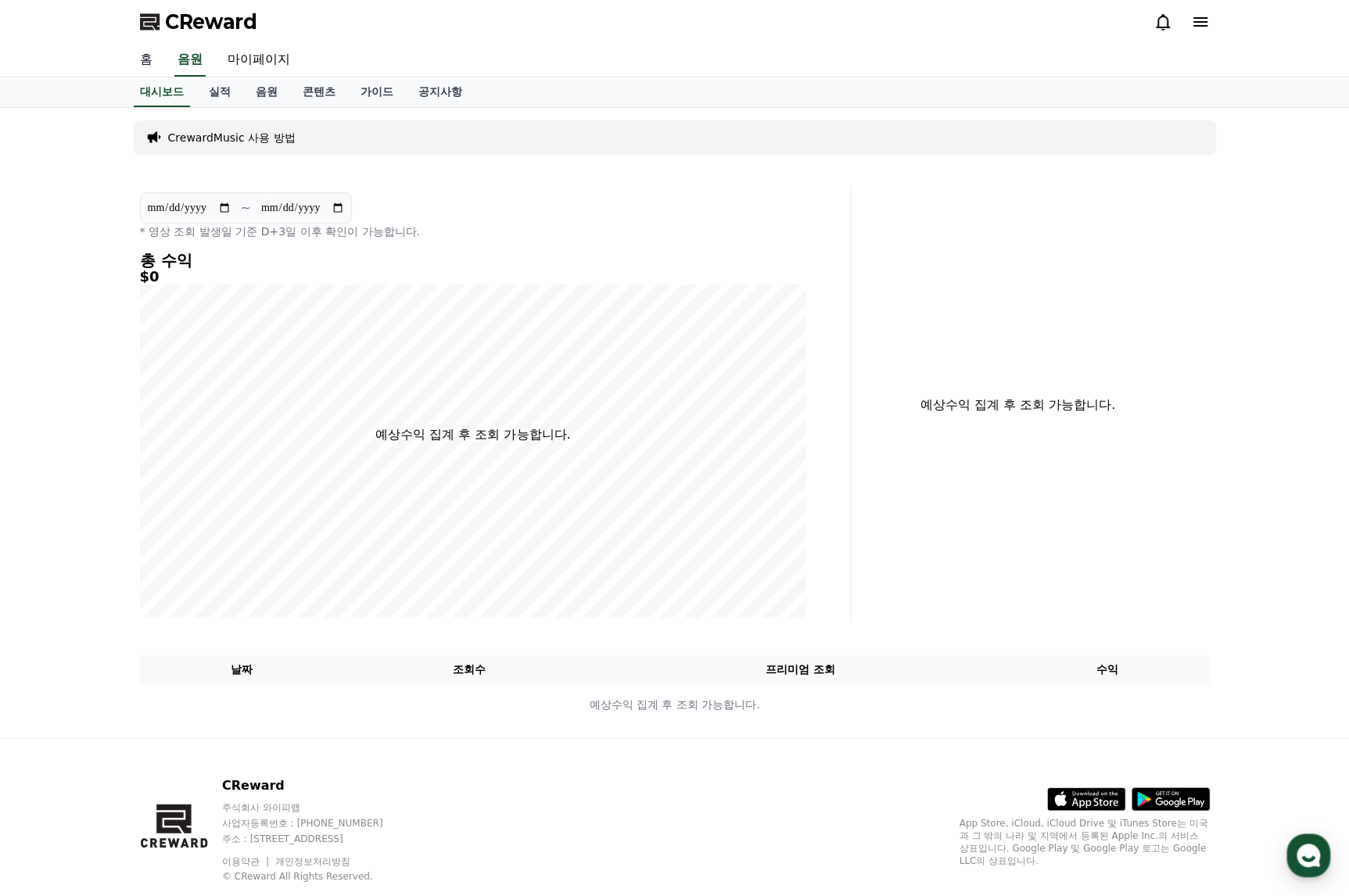
click at [153, 59] on link "홈" at bounding box center [147, 61] width 38 height 33
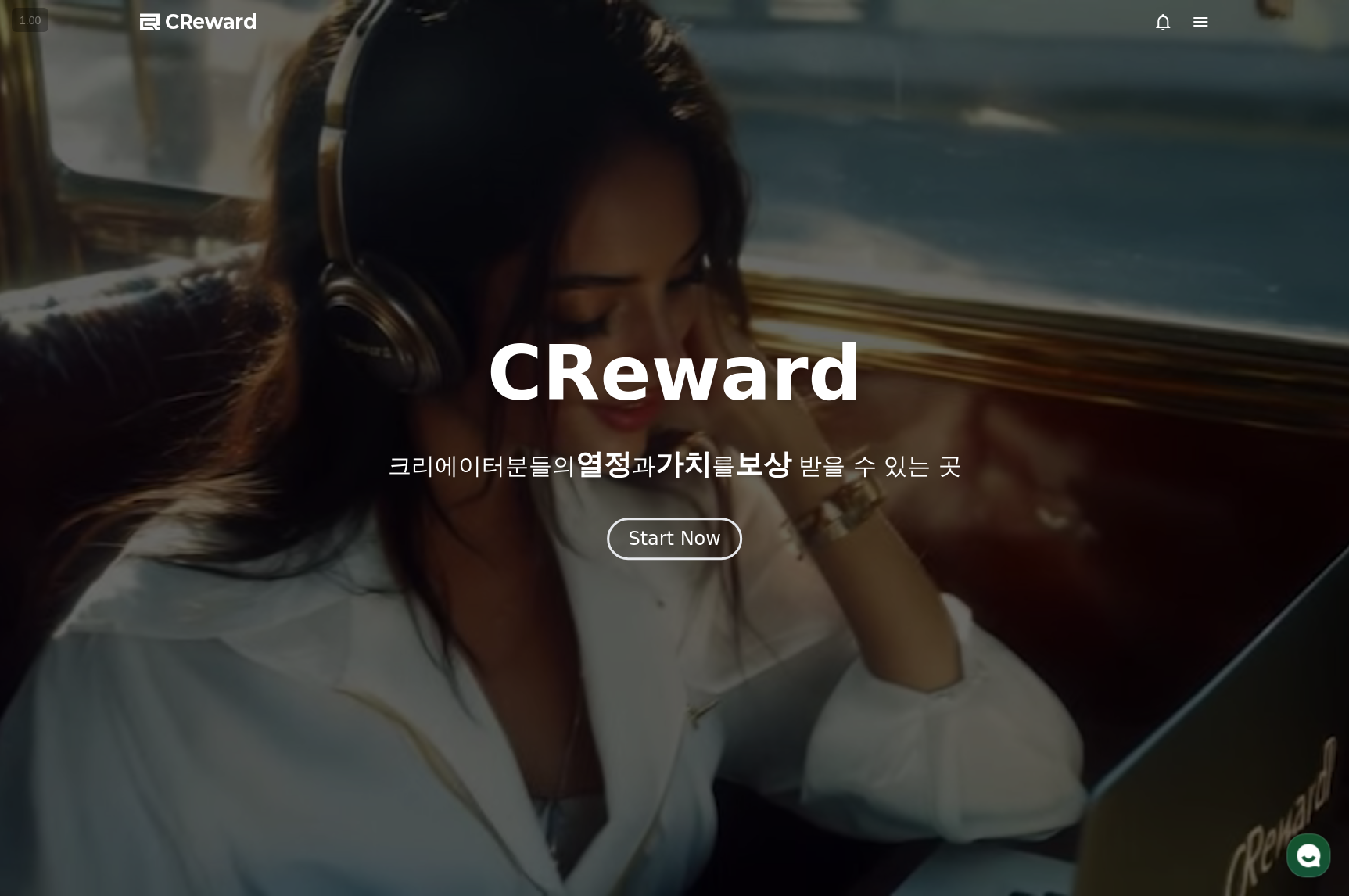
click at [206, 25] on span "CReward" at bounding box center [211, 22] width 92 height 25
